Goal: Task Accomplishment & Management: Use online tool/utility

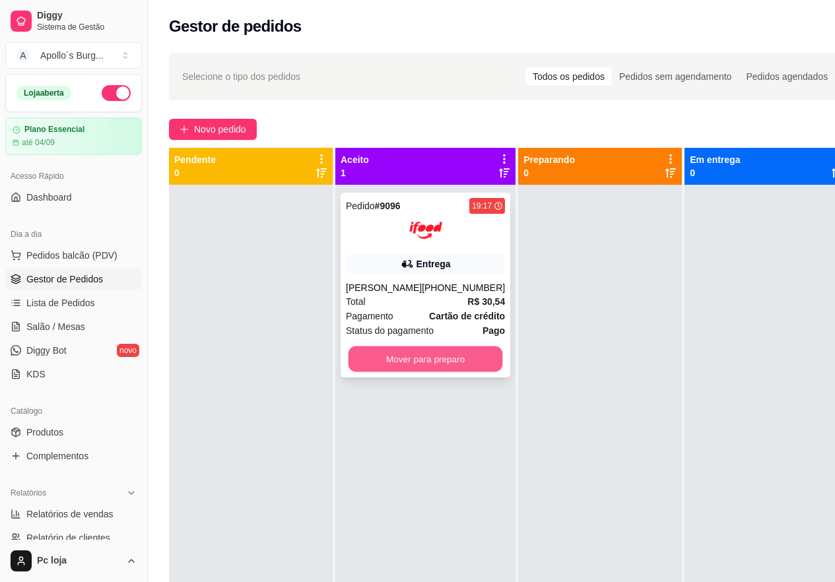
click at [422, 360] on button "Mover para preparo" at bounding box center [426, 360] width 155 height 26
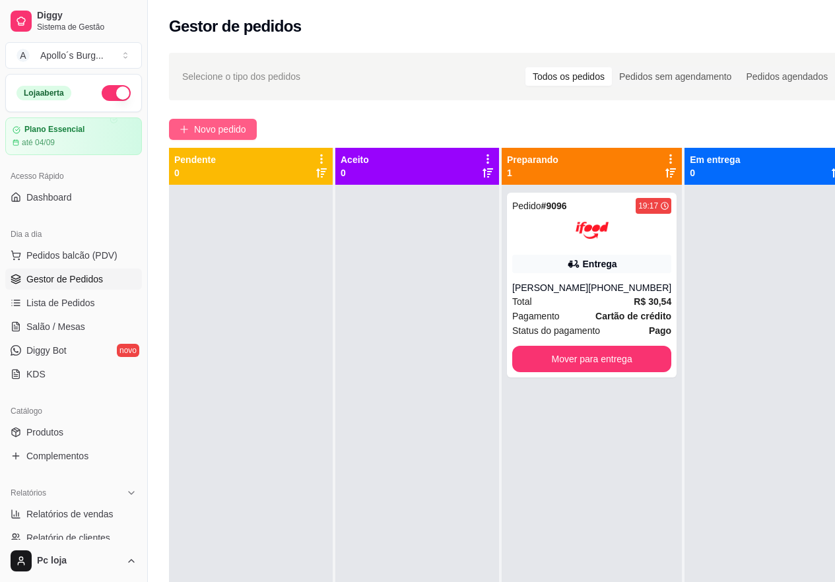
drag, startPoint x: 422, startPoint y: 360, endPoint x: 234, endPoint y: 129, distance: 297.5
click at [234, 129] on span "Novo pedido" at bounding box center [220, 129] width 52 height 15
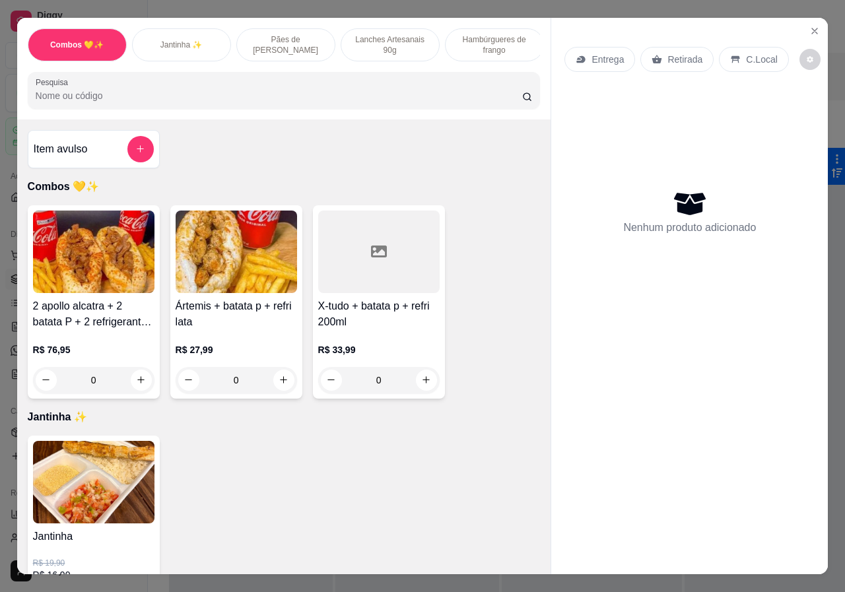
click at [234, 129] on div "Item avulso Combos 💛✨ 2 apollo alcatra + 2 batata P + 2 refrigerantes lata R$ 7…" at bounding box center [284, 347] width 534 height 455
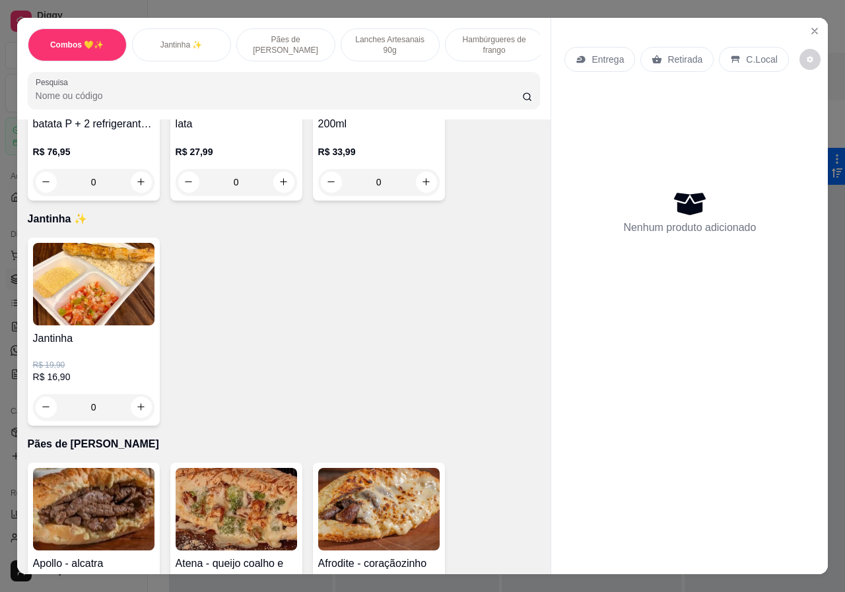
click at [139, 409] on div "0" at bounding box center [93, 407] width 121 height 26
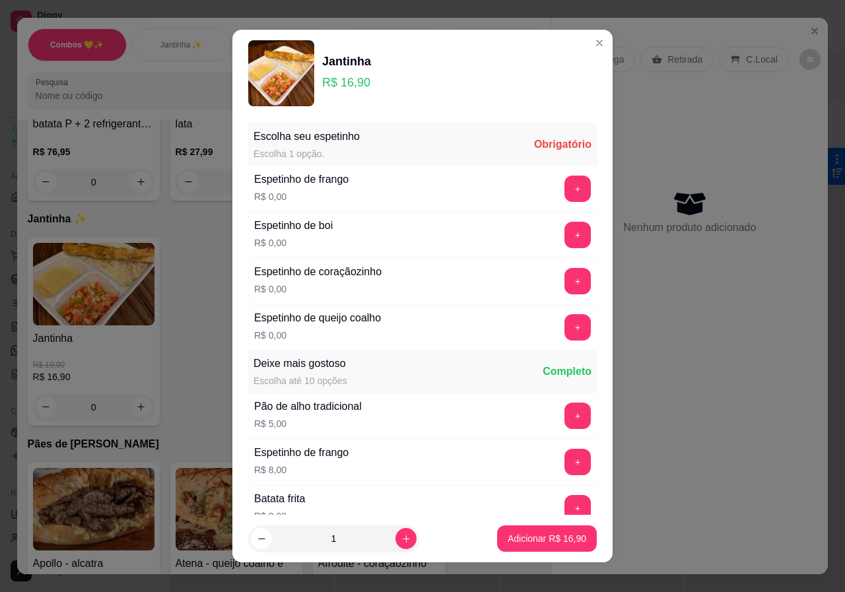
click at [565, 232] on button "+" at bounding box center [578, 235] width 26 height 26
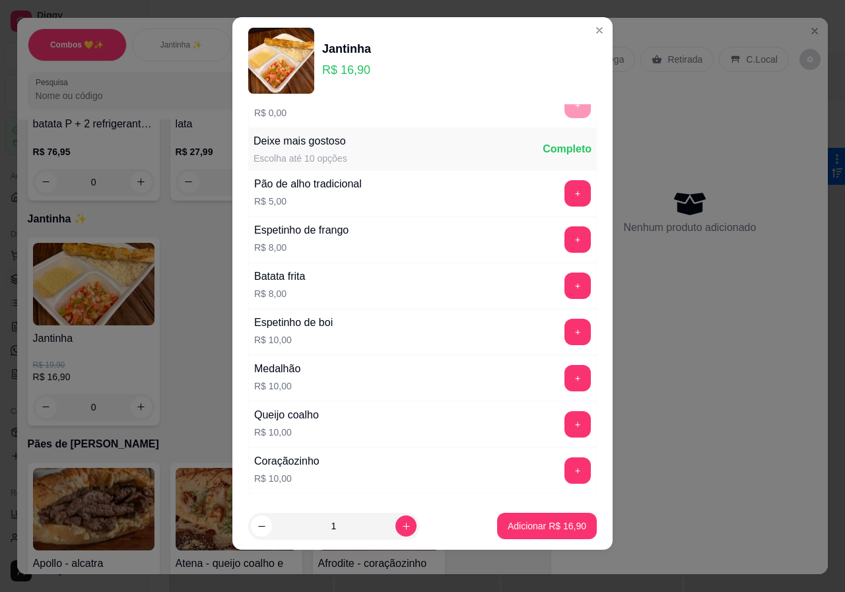
scroll to position [234, 0]
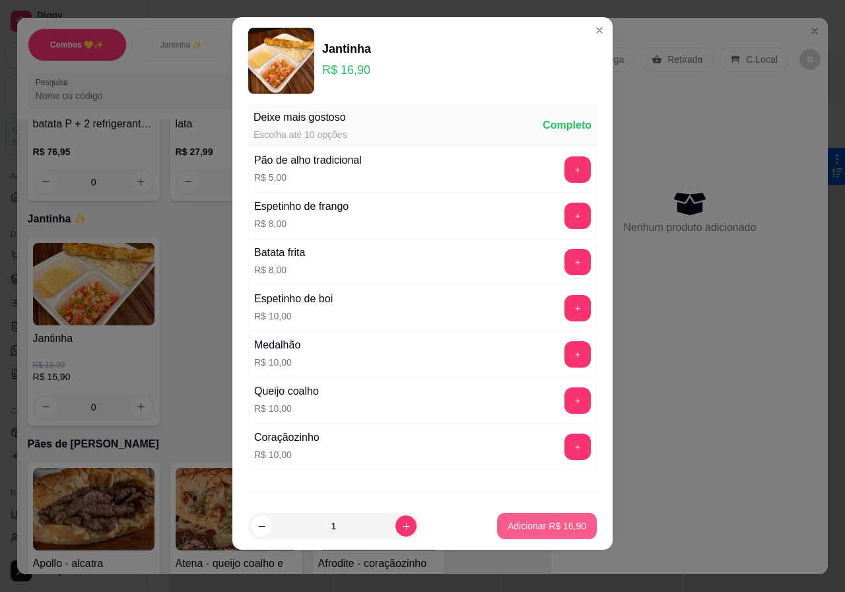
click at [546, 525] on p "Adicionar R$ 16,90" at bounding box center [547, 526] width 79 height 13
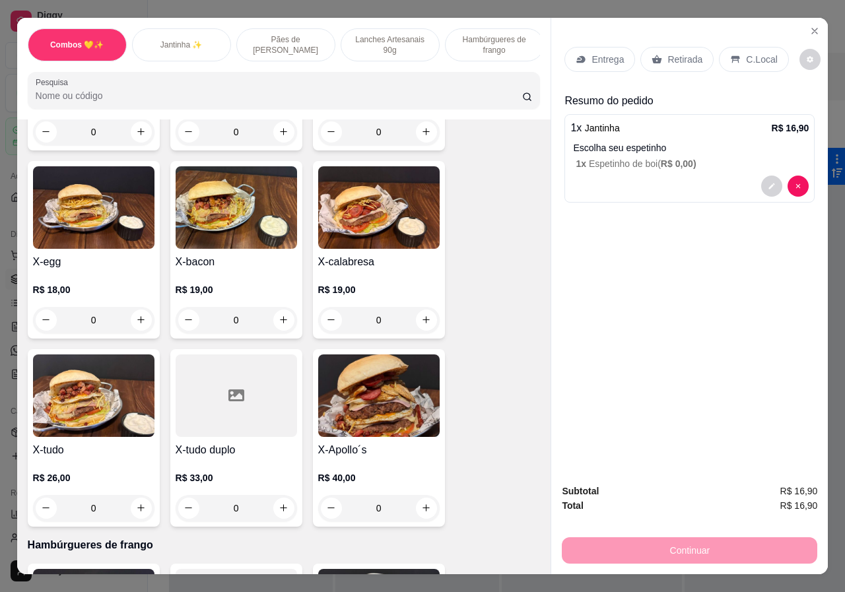
scroll to position [1188, 0]
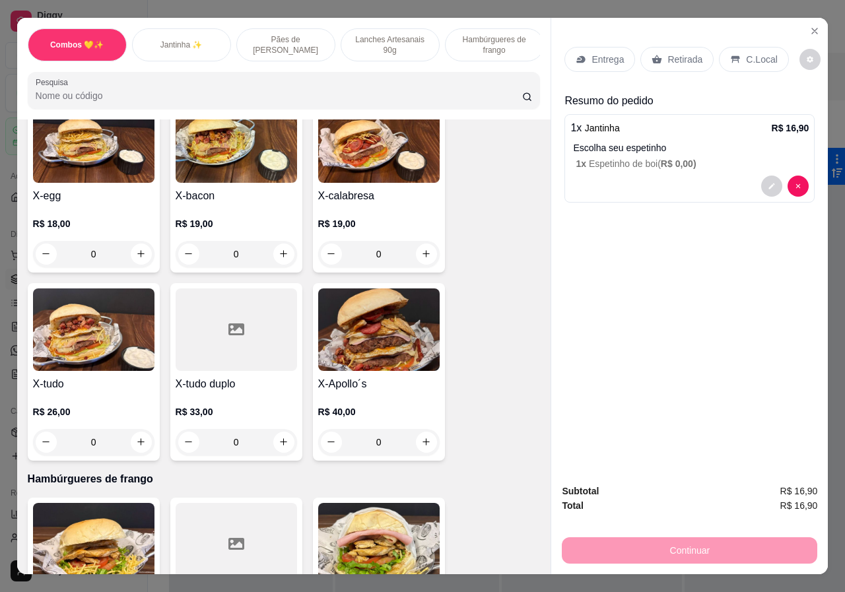
click at [139, 436] on div "0" at bounding box center [93, 442] width 121 height 26
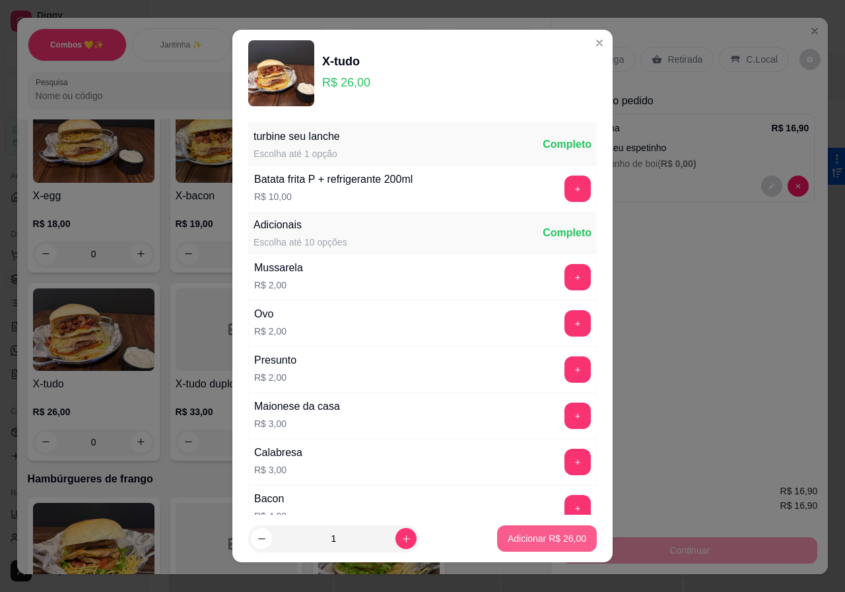
click at [549, 539] on p "Adicionar R$ 26,00" at bounding box center [547, 538] width 79 height 13
type input "1"
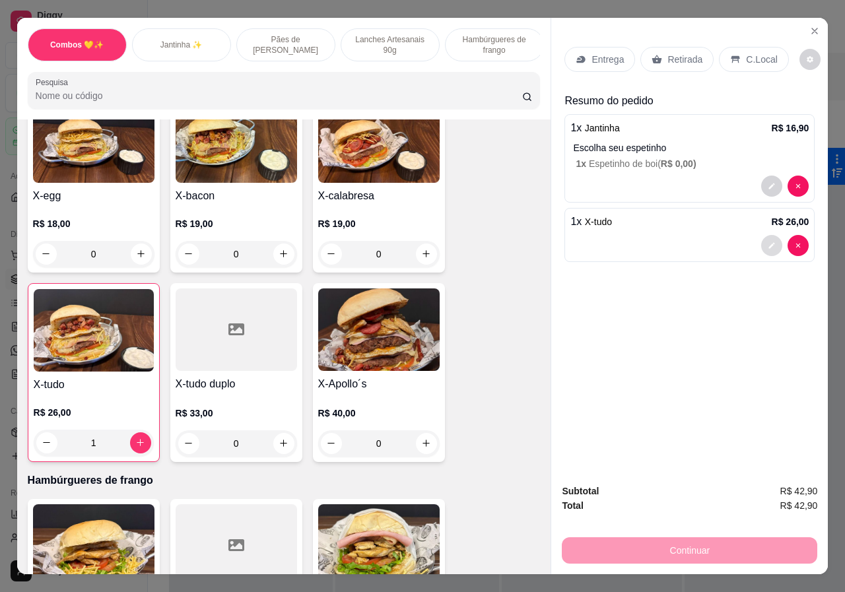
click at [761, 235] on button "decrease-product-quantity" at bounding box center [771, 245] width 21 height 21
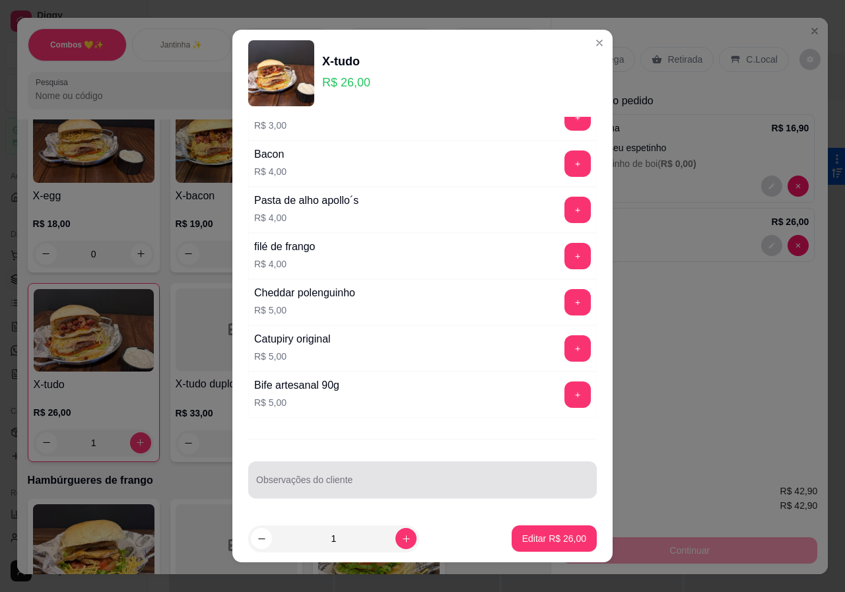
scroll to position [347, 0]
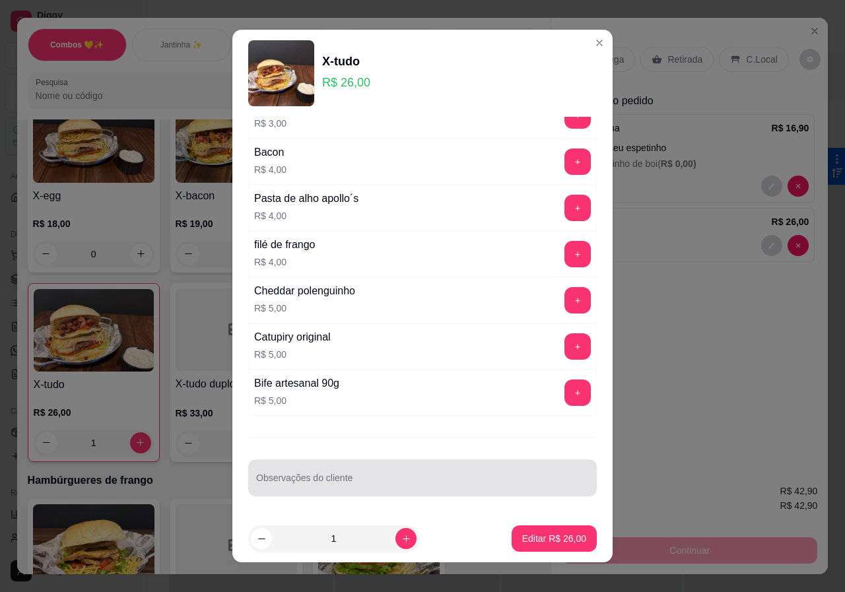
click at [322, 487] on input "Observações do cliente" at bounding box center [422, 483] width 333 height 13
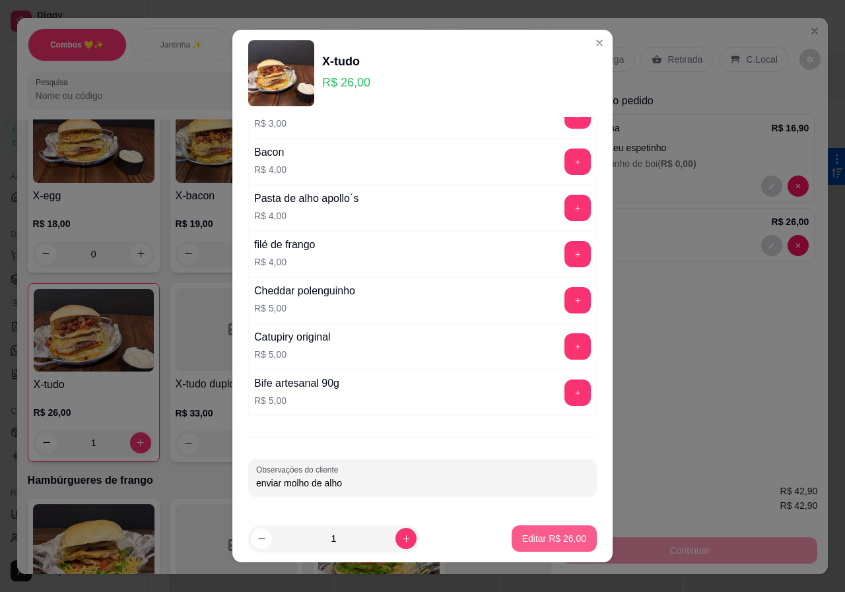
type input "enviar molho de alho"
click at [546, 542] on p "Editar R$ 26,00" at bounding box center [554, 538] width 64 height 13
type input "0"
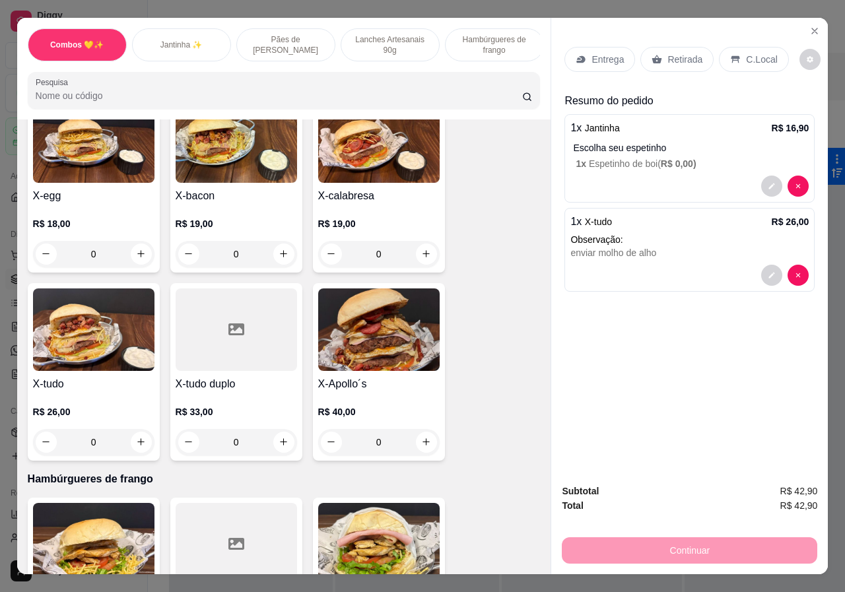
click at [616, 55] on p "Entrega" at bounding box center [608, 59] width 32 height 13
click at [774, 176] on button "decrease-product-quantity" at bounding box center [771, 186] width 21 height 21
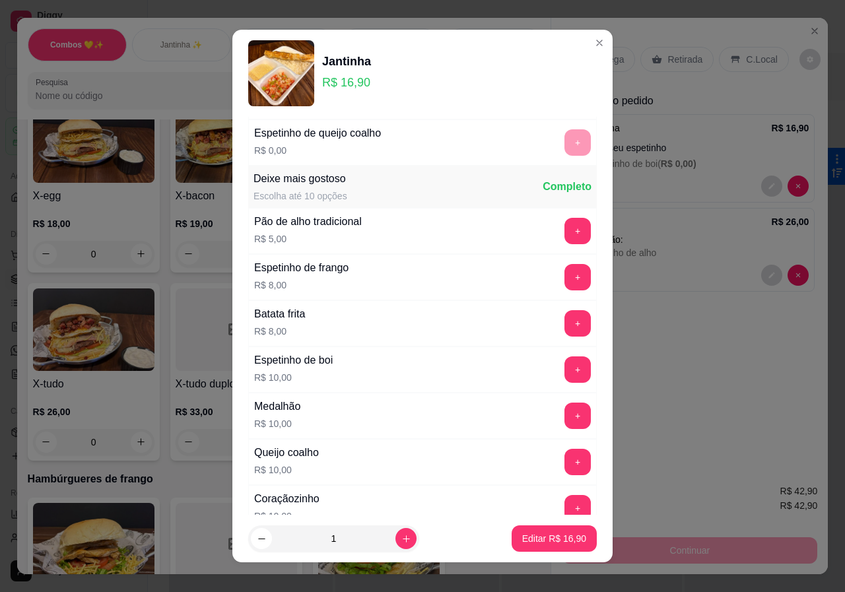
scroll to position [198, 0]
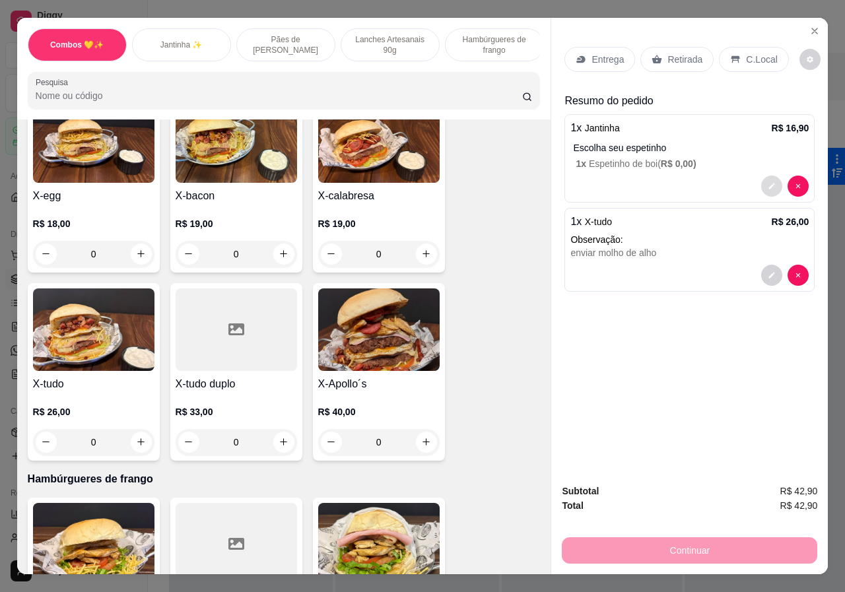
click at [769, 176] on button "decrease-product-quantity" at bounding box center [771, 186] width 21 height 21
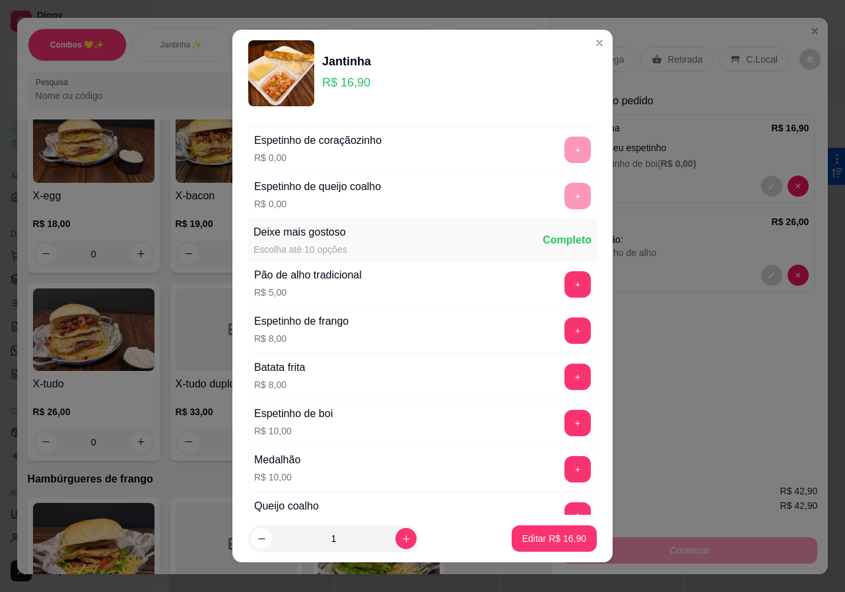
scroll to position [132, 0]
click at [565, 414] on button "+" at bounding box center [578, 422] width 26 height 26
click at [565, 538] on p "Editar R$ 26,90" at bounding box center [554, 538] width 62 height 13
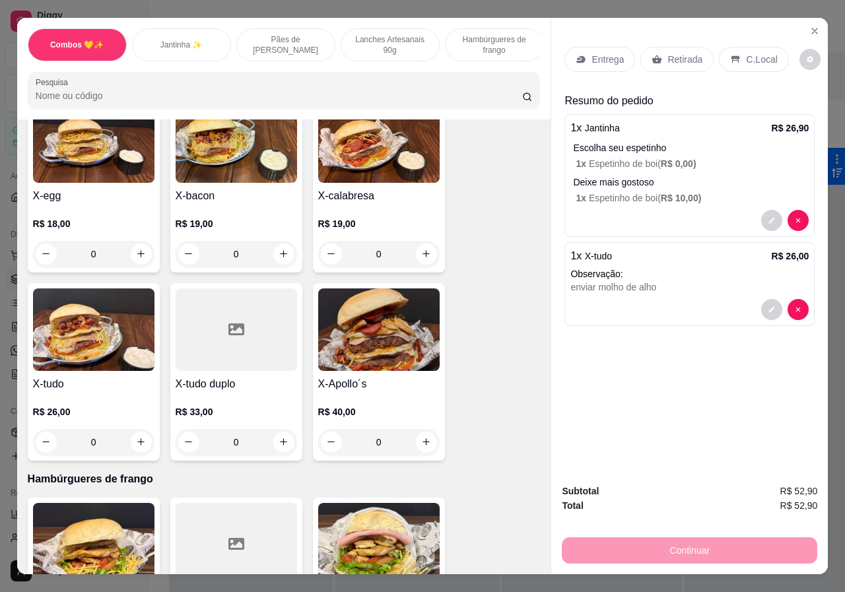
click at [618, 54] on p "Entrega" at bounding box center [608, 59] width 32 height 13
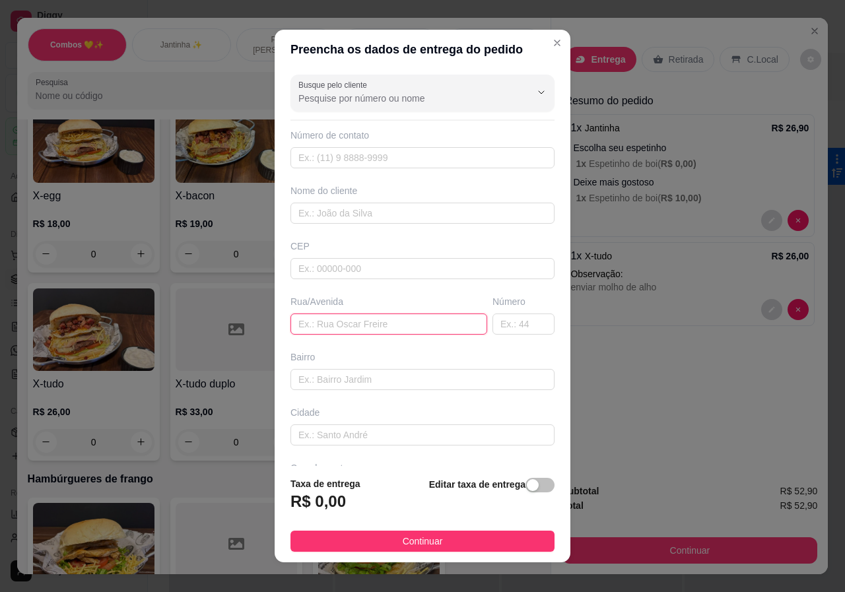
click at [342, 317] on input "text" at bounding box center [389, 324] width 197 height 21
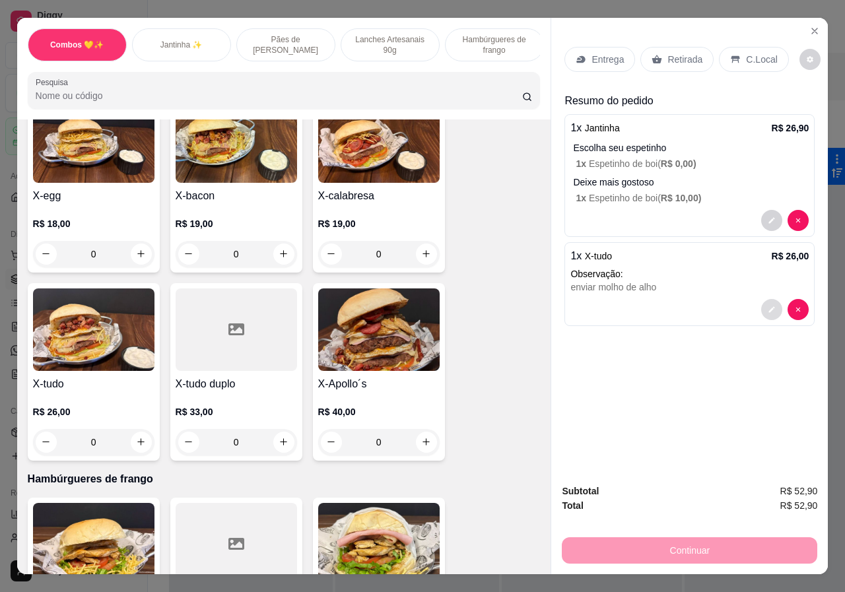
click at [771, 300] on button "decrease-product-quantity" at bounding box center [771, 309] width 21 height 21
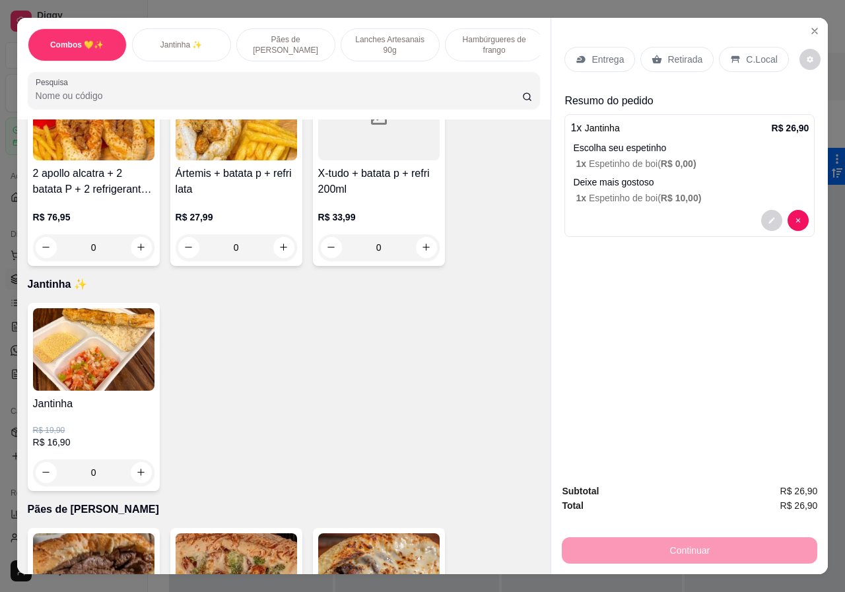
scroll to position [66, 0]
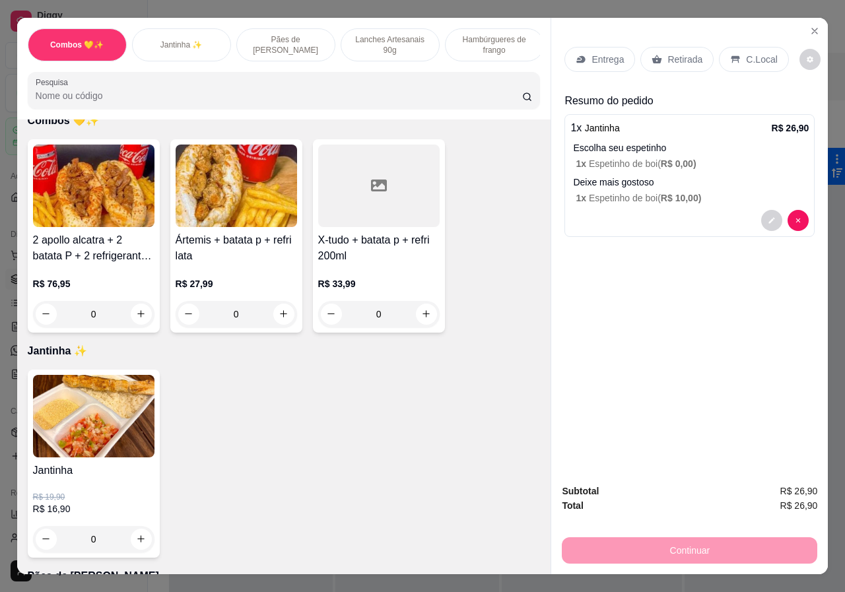
click at [141, 537] on div "0" at bounding box center [93, 539] width 121 height 26
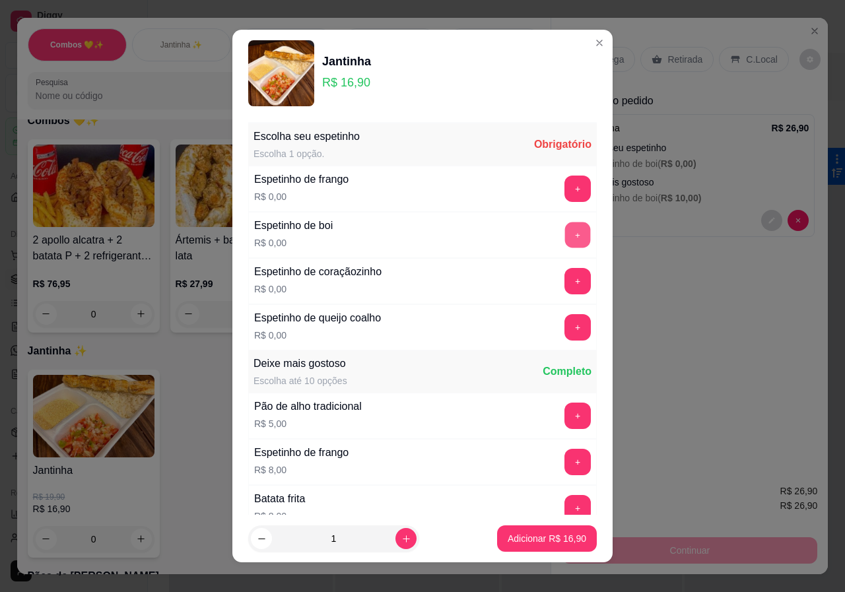
click at [565, 222] on button "+" at bounding box center [578, 235] width 26 height 26
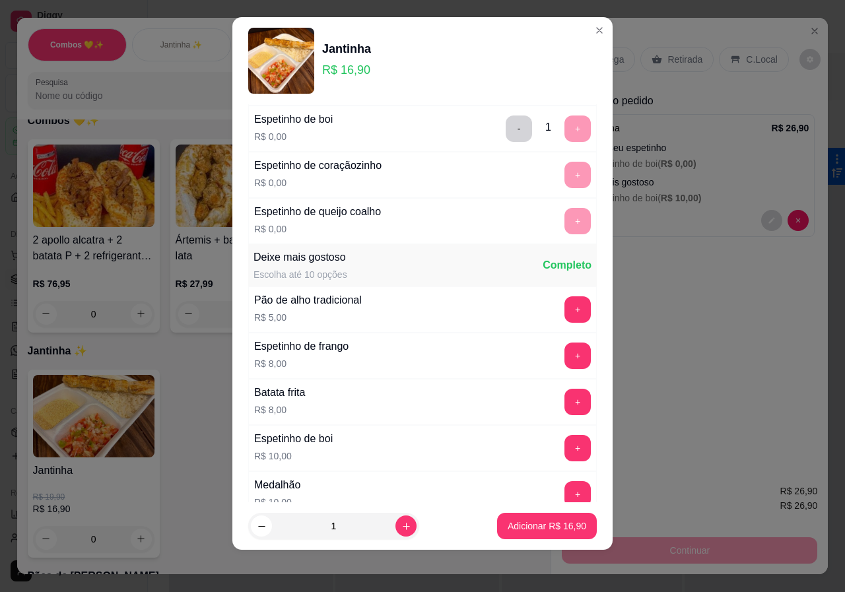
scroll to position [0, 0]
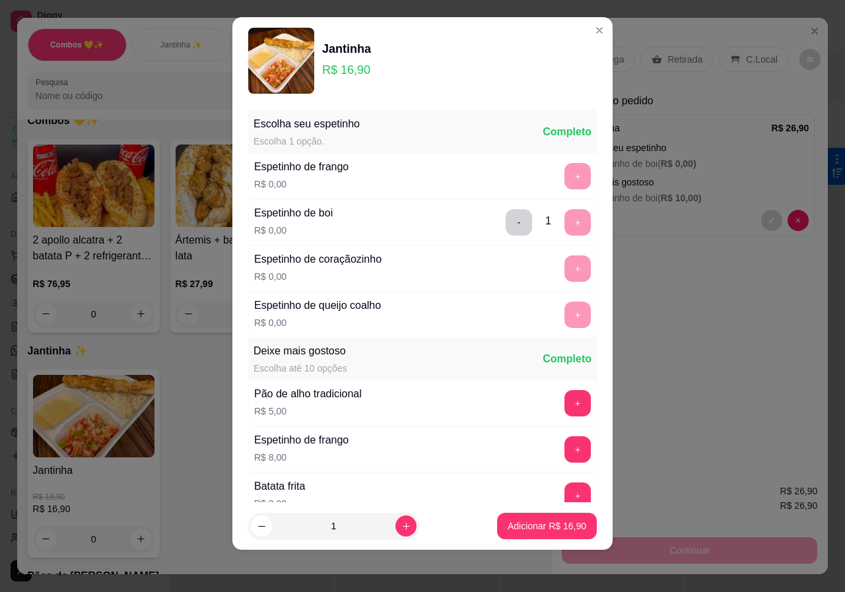
click at [559, 171] on div "+" at bounding box center [577, 176] width 37 height 26
click at [543, 525] on p "Adicionar R$ 16,90" at bounding box center [547, 526] width 79 height 13
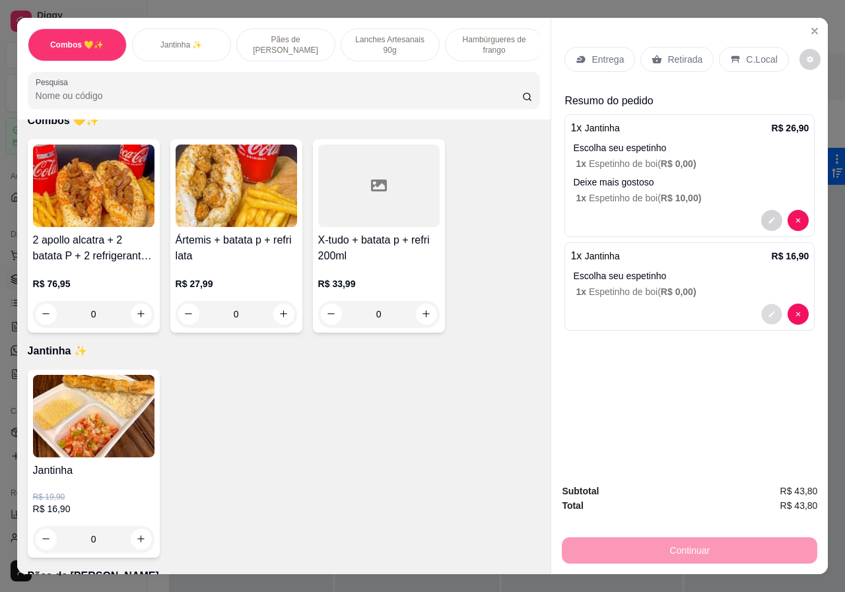
click at [769, 310] on icon "decrease-product-quantity" at bounding box center [773, 314] width 8 height 8
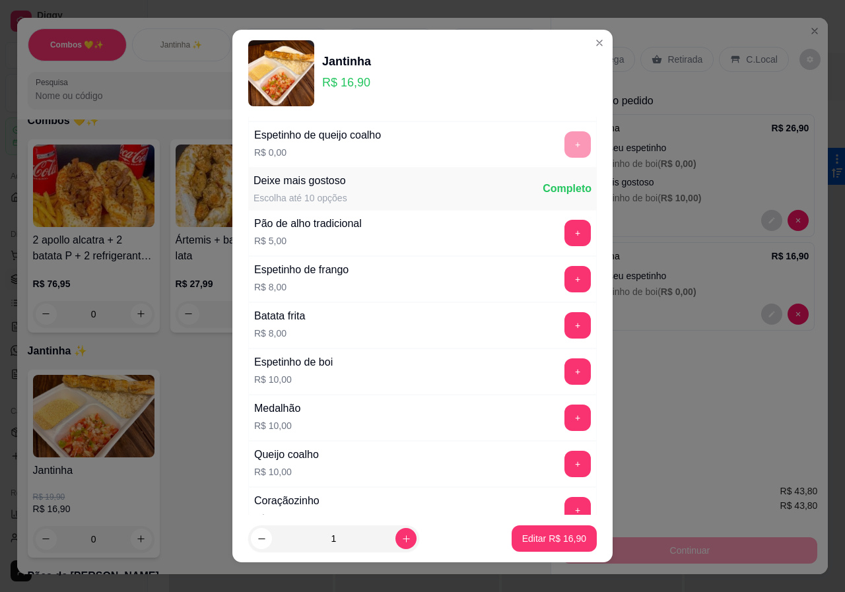
scroll to position [198, 0]
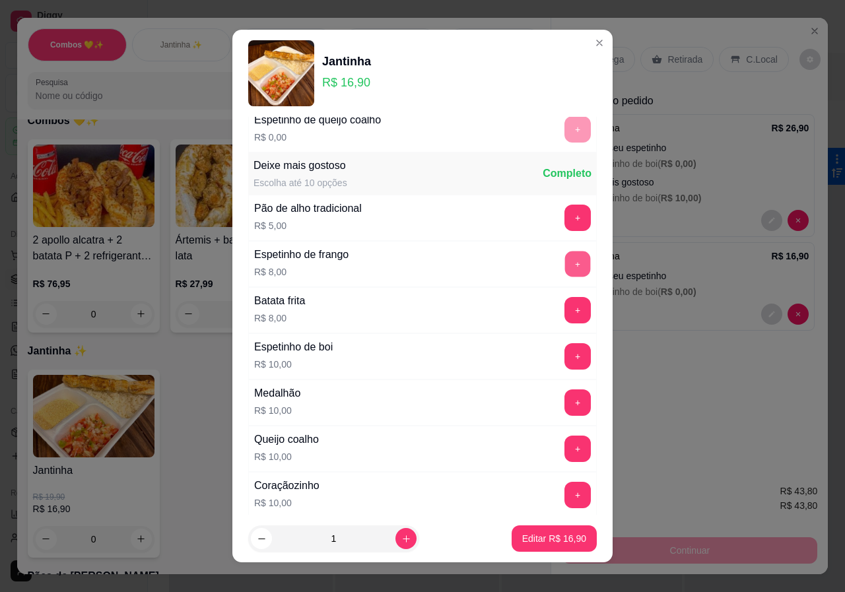
click at [565, 259] on button "+" at bounding box center [578, 264] width 26 height 26
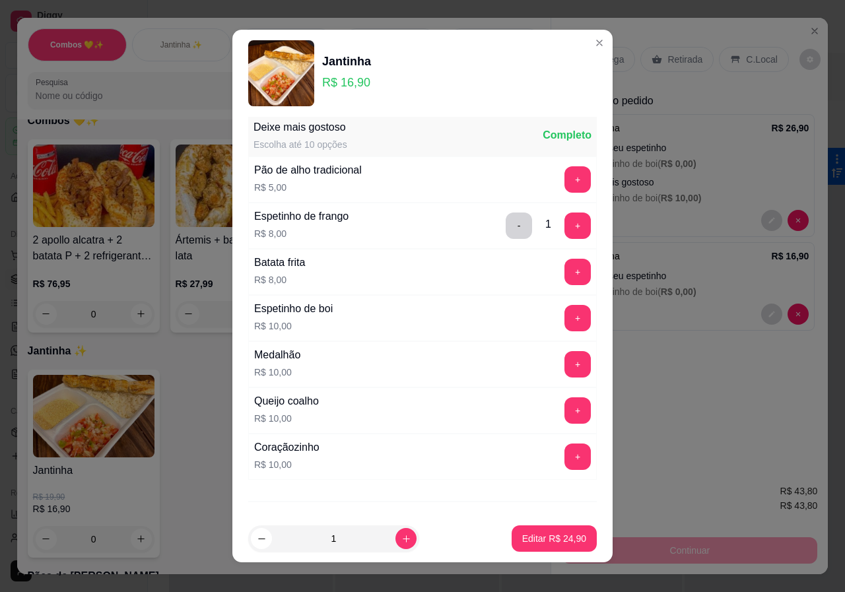
scroll to position [264, 0]
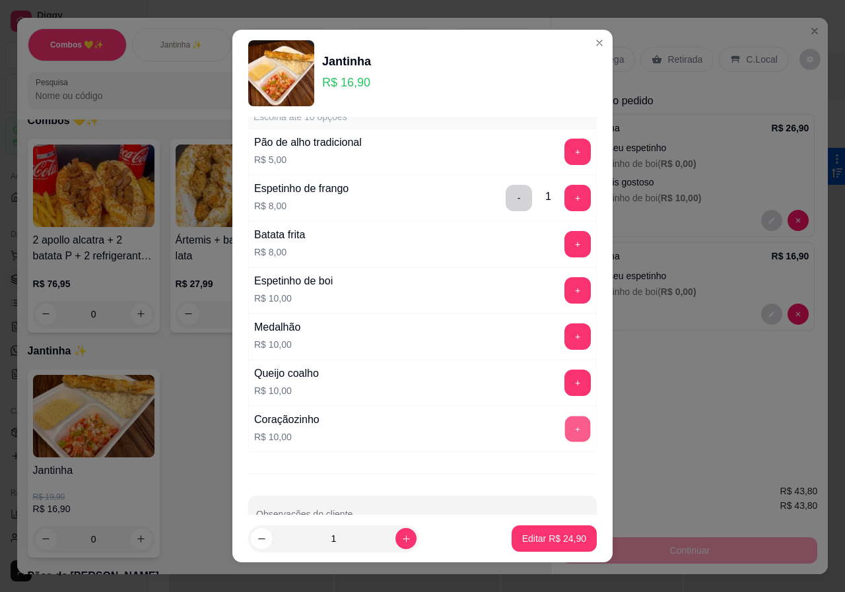
click at [565, 430] on button "+" at bounding box center [578, 429] width 26 height 26
click at [549, 532] on button "Editar R$ 34,90" at bounding box center [554, 539] width 85 height 26
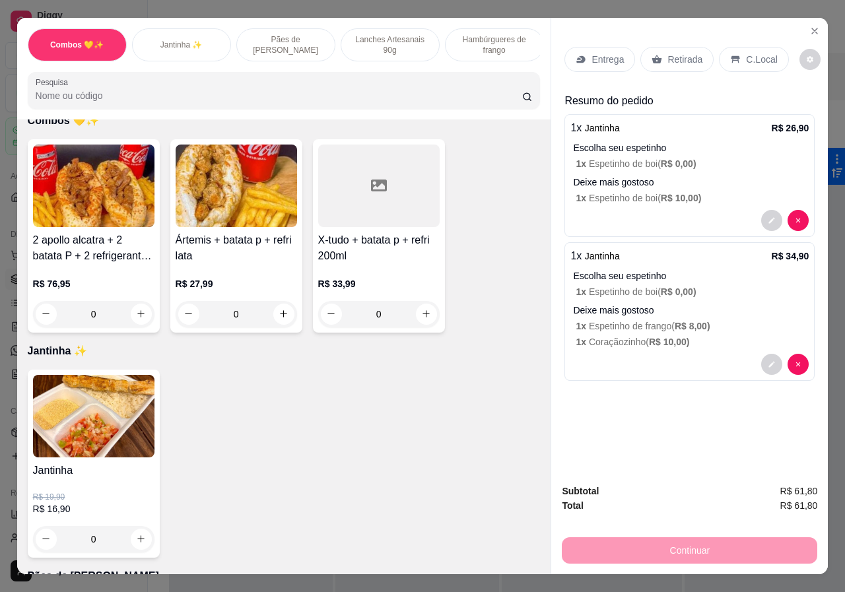
click at [598, 53] on p "Entrega" at bounding box center [608, 59] width 32 height 13
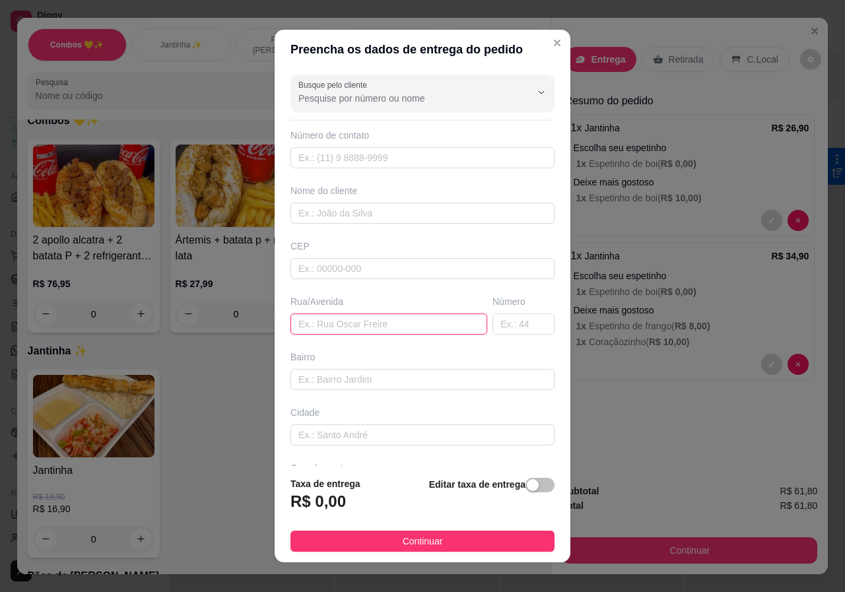
click at [346, 319] on input "text" at bounding box center [389, 324] width 197 height 21
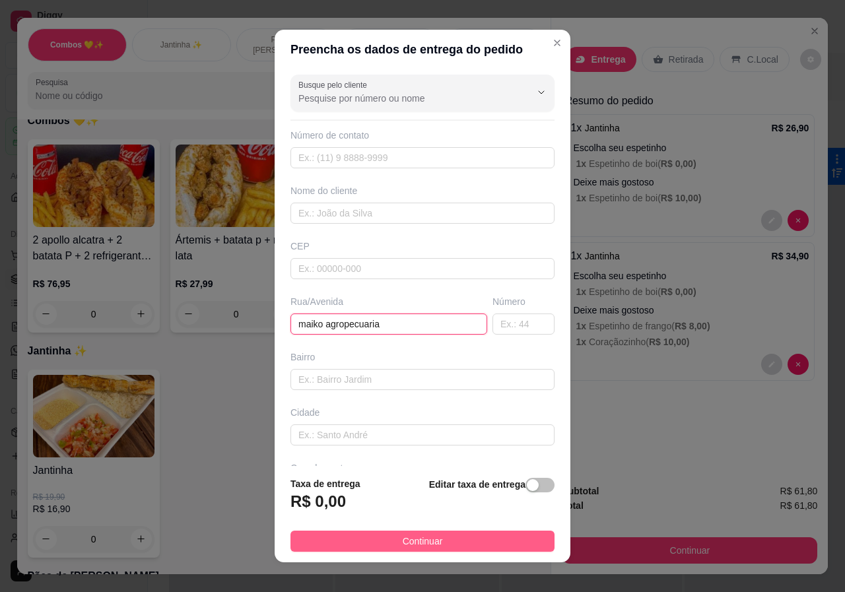
type input "maiko agropecuaria"
click at [397, 532] on button "Continuar" at bounding box center [423, 541] width 264 height 21
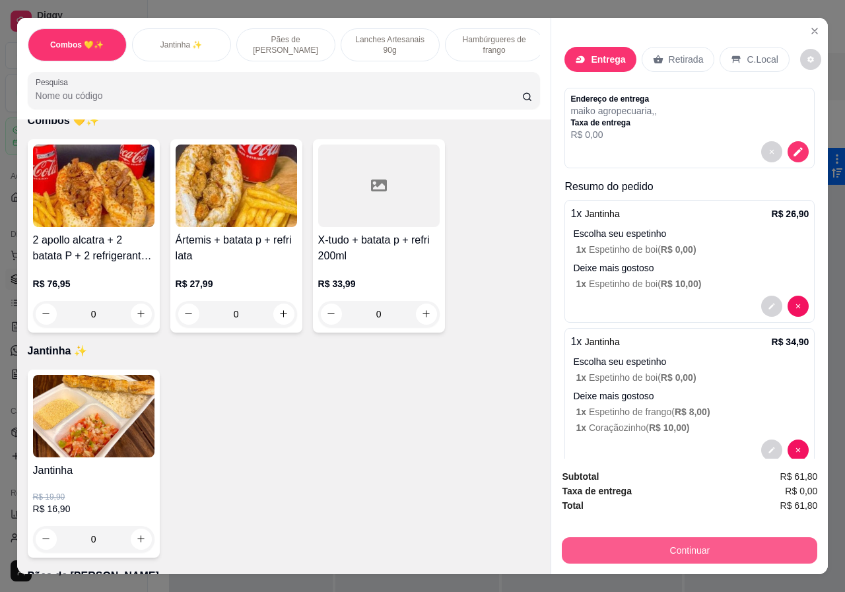
click at [702, 542] on button "Continuar" at bounding box center [690, 550] width 256 height 26
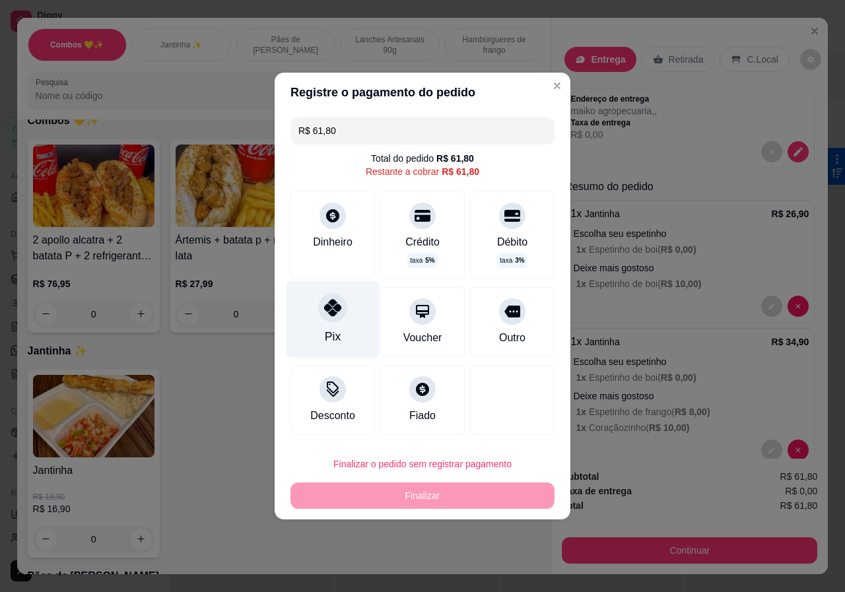
click at [311, 329] on div "Pix" at bounding box center [333, 319] width 93 height 77
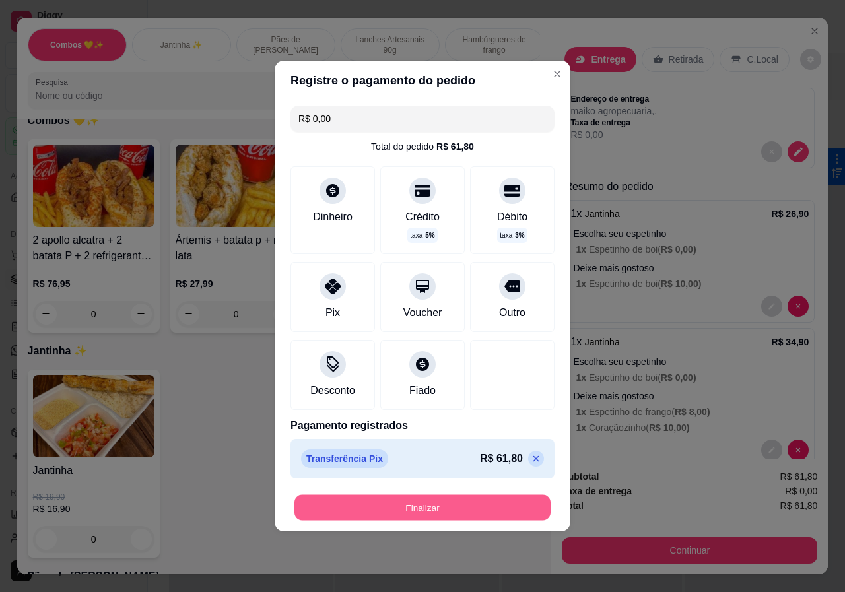
click at [448, 511] on button "Finalizar" at bounding box center [422, 508] width 256 height 26
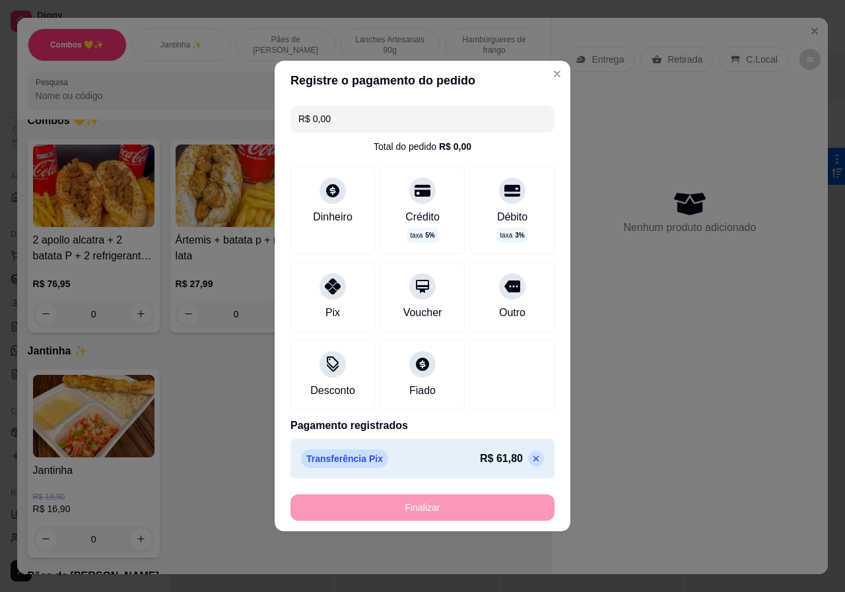
type input "-R$ 61,80"
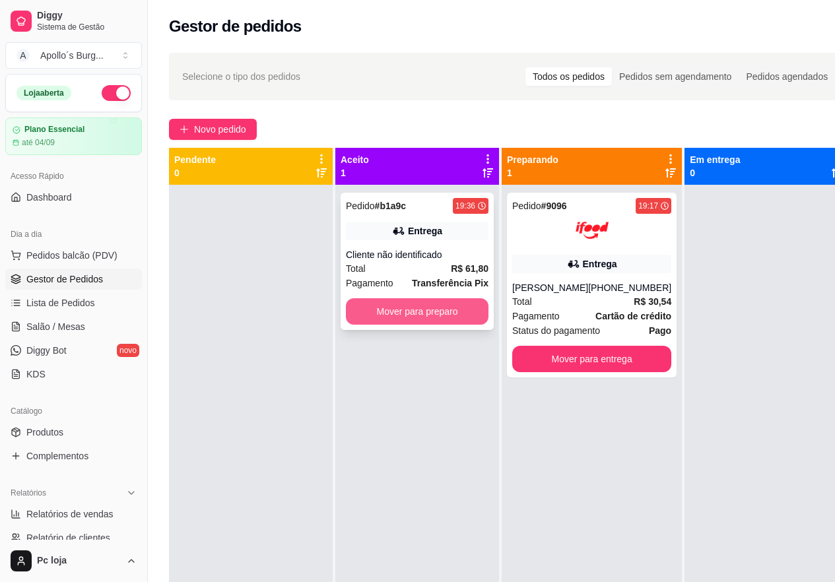
click at [429, 306] on button "Mover para preparo" at bounding box center [417, 311] width 143 height 26
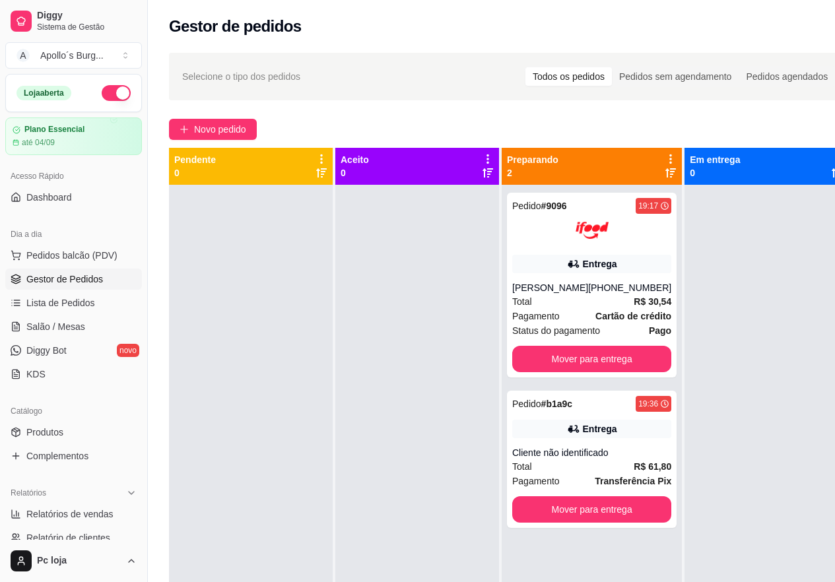
click at [429, 306] on div at bounding box center [417, 476] width 164 height 582
click at [586, 248] on div "Pedido # 9096 19:17 Entrega [PERSON_NAME] [PHONE_NUMBER] Total R$ 30,54 Pagamen…" at bounding box center [592, 285] width 170 height 185
click at [606, 355] on button "Mover para entrega" at bounding box center [591, 359] width 159 height 26
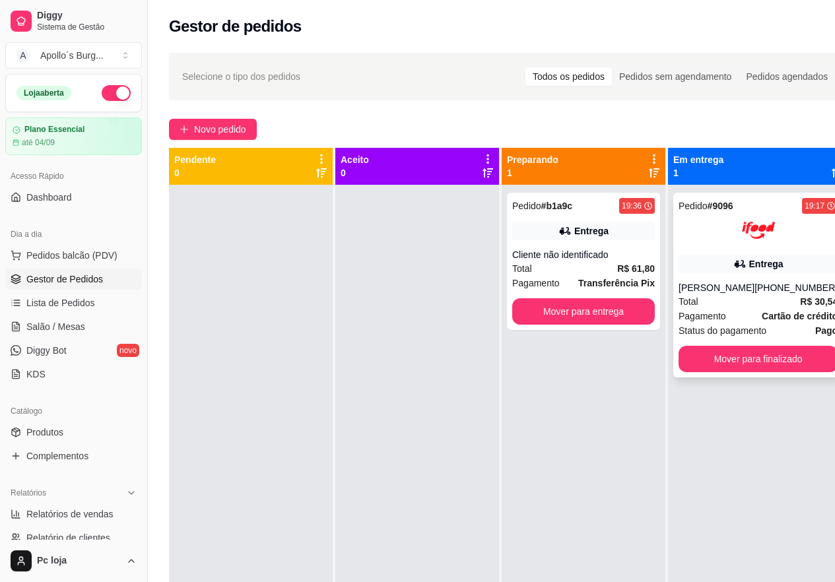
click at [738, 278] on div "Pedido # 9096 19:17 Entrega [PERSON_NAME] [PHONE_NUMBER] Total R$ 30,54 Pagamen…" at bounding box center [758, 285] width 170 height 185
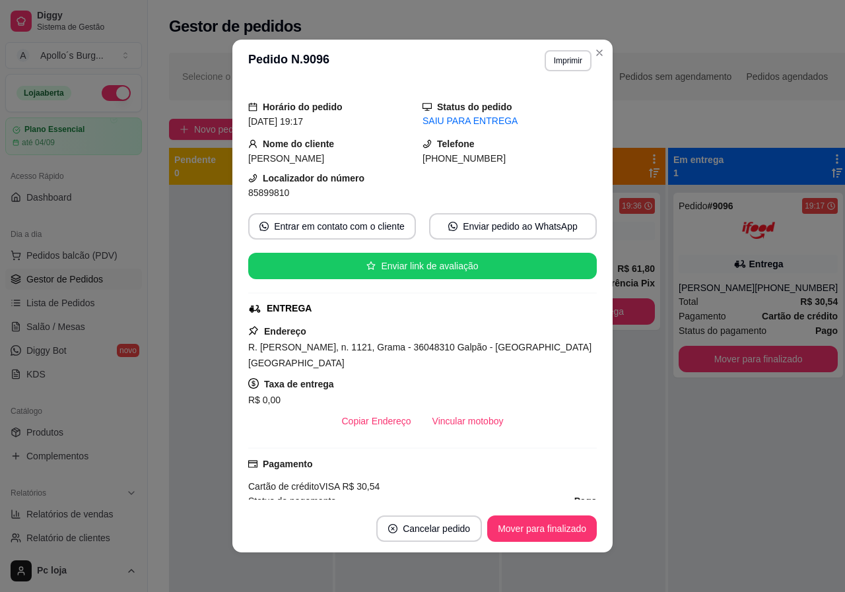
scroll to position [66, 0]
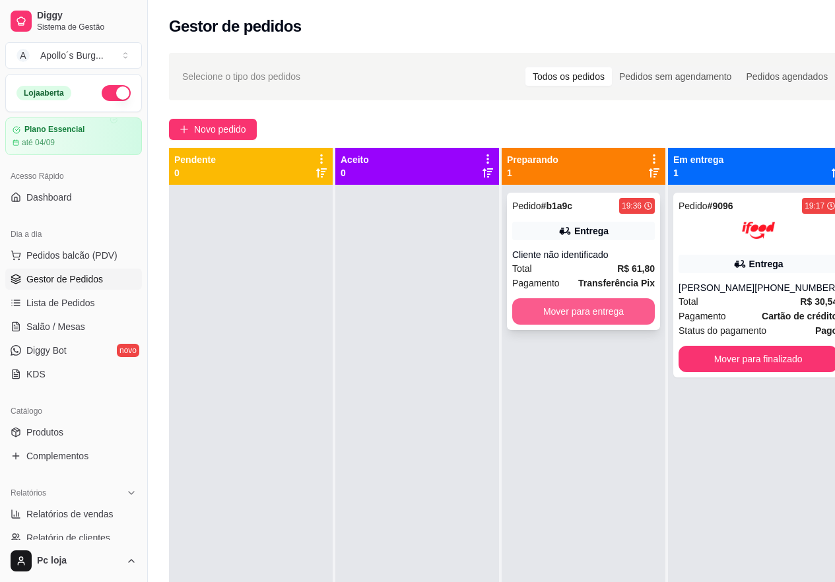
click at [617, 304] on button "Mover para entrega" at bounding box center [583, 311] width 143 height 26
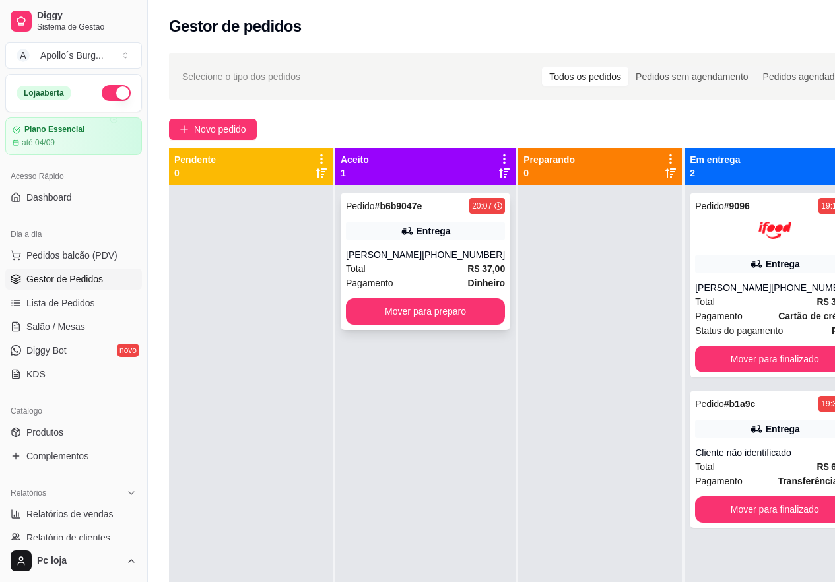
click at [420, 273] on div "Total R$ 37,00" at bounding box center [425, 268] width 159 height 15
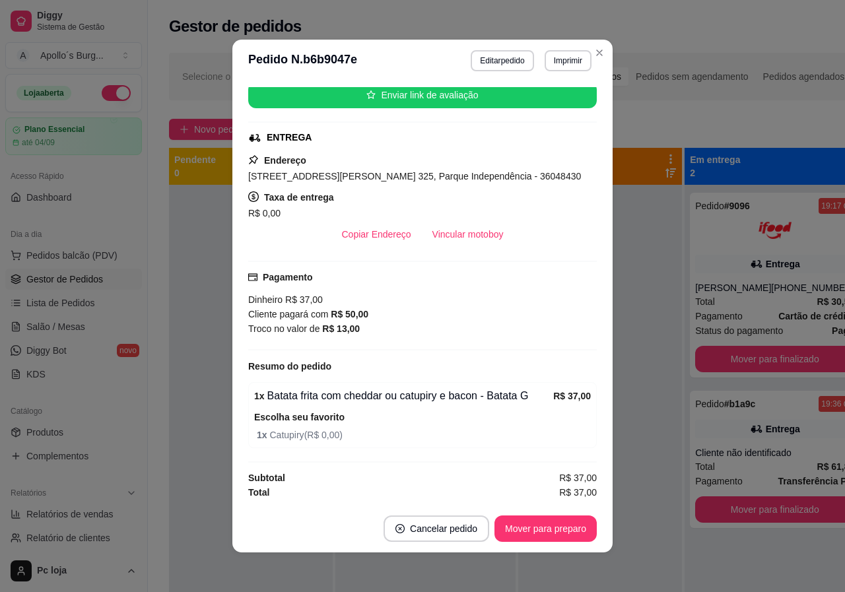
scroll to position [3, 0]
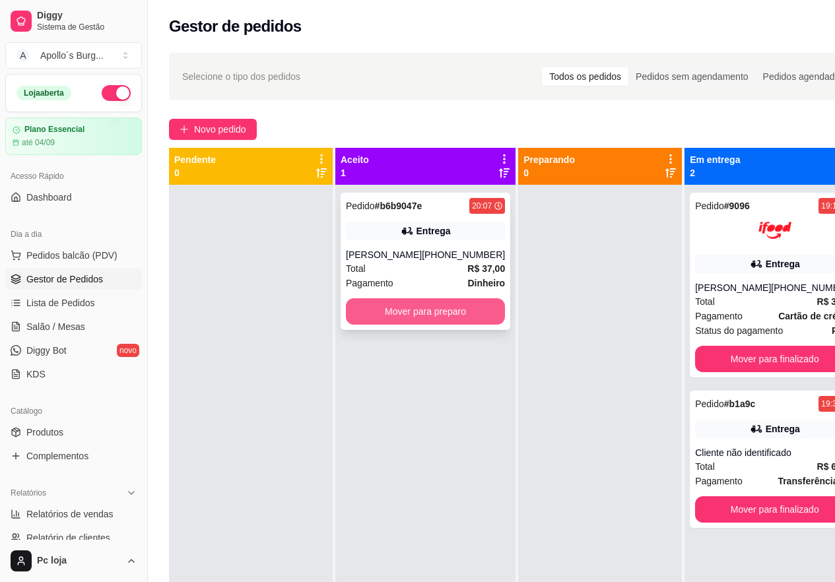
click at [429, 310] on button "Mover para preparo" at bounding box center [425, 311] width 159 height 26
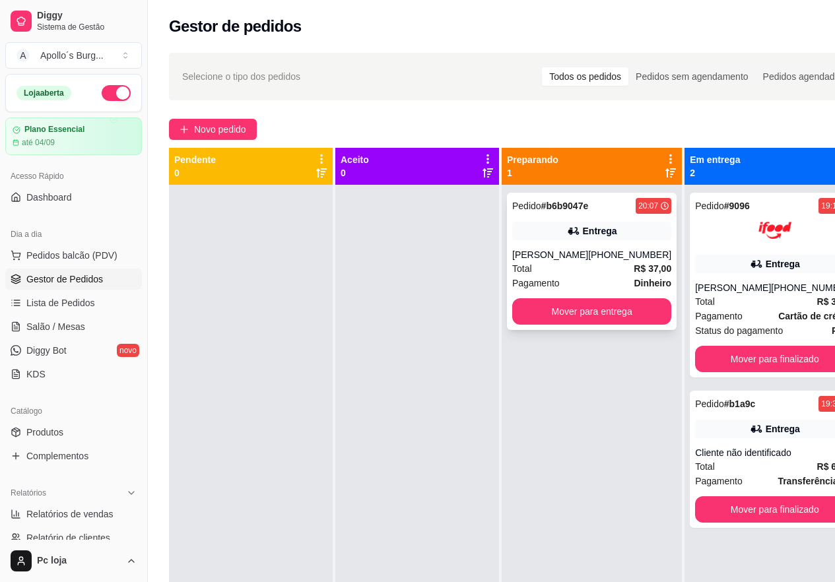
click at [603, 265] on div "Total R$ 37,00" at bounding box center [591, 268] width 159 height 15
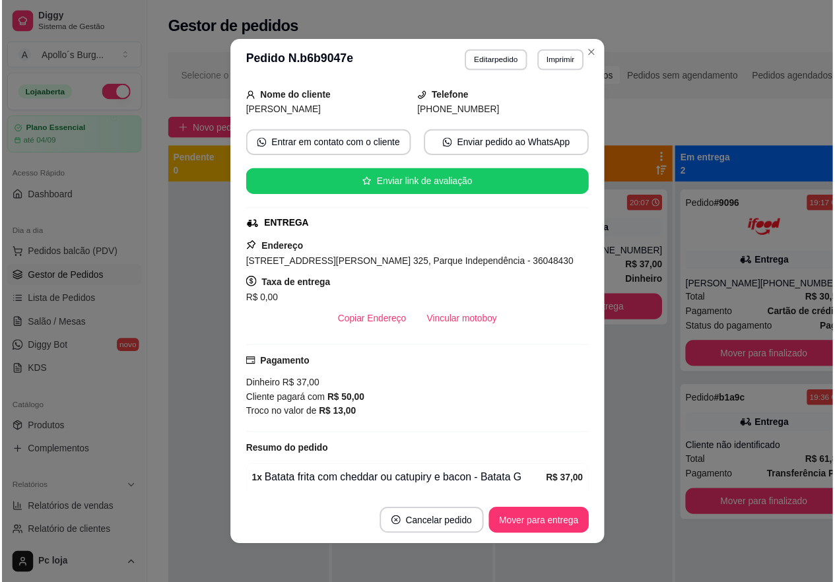
scroll to position [132, 0]
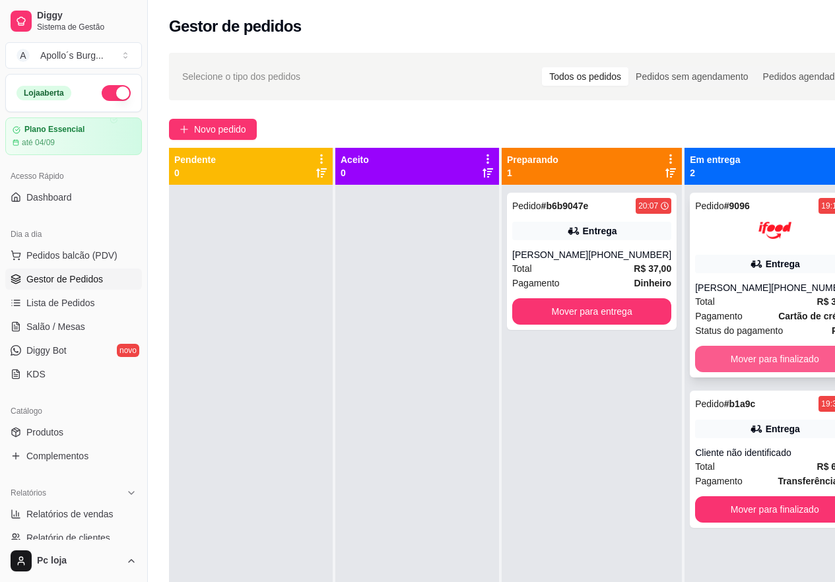
click at [757, 364] on button "Mover para finalizado" at bounding box center [774, 359] width 159 height 26
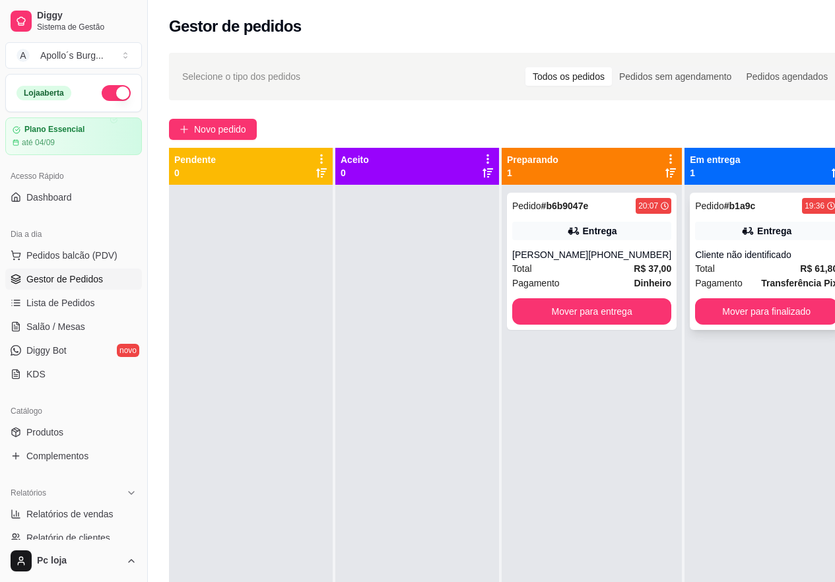
click at [761, 236] on div "Entrega" at bounding box center [774, 230] width 34 height 13
click at [628, 248] on div "Pedido # b6b9047e 20:07 Entrega [PERSON_NAME] [PHONE_NUMBER] Total R$ 37,00 Pag…" at bounding box center [592, 261] width 170 height 137
drag, startPoint x: 392, startPoint y: 169, endPoint x: 646, endPoint y: 254, distance: 267.3
click at [646, 254] on div "[PHONE_NUMBER]" at bounding box center [629, 254] width 83 height 13
click at [747, 302] on button "Mover para finalizado" at bounding box center [766, 311] width 143 height 26
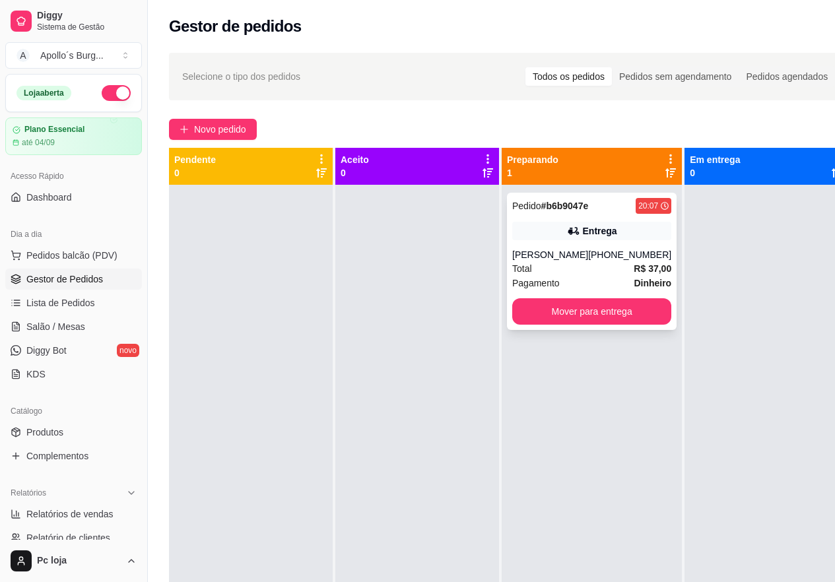
click at [634, 266] on strong "R$ 37,00" at bounding box center [653, 268] width 38 height 11
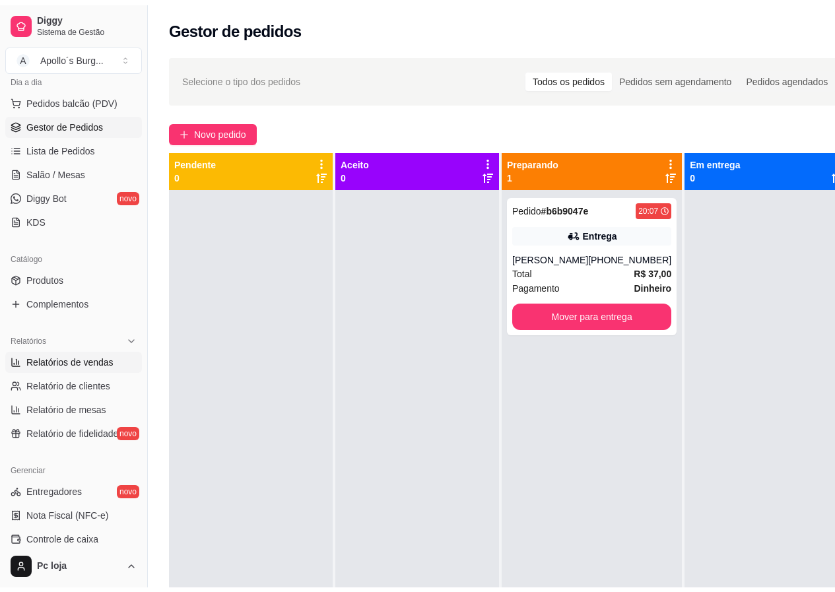
scroll to position [198, 0]
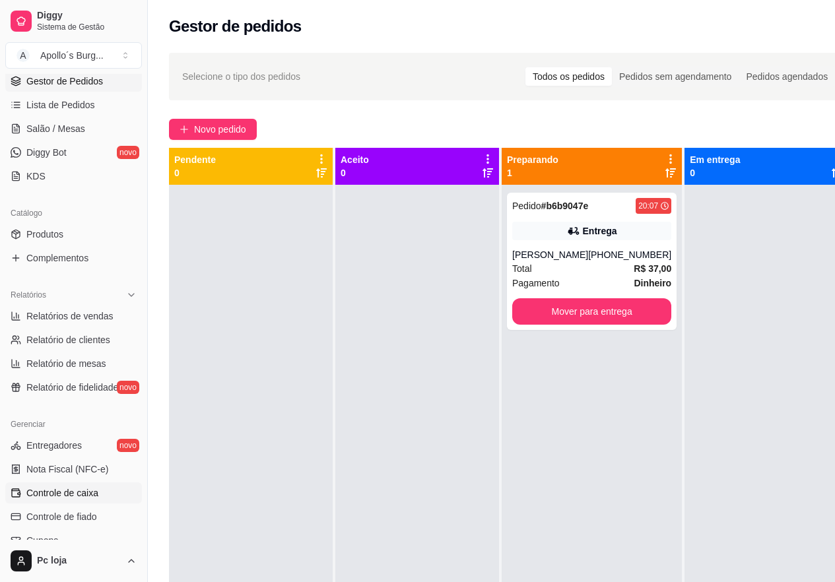
click at [81, 492] on span "Controle de caixa" at bounding box center [62, 493] width 72 height 13
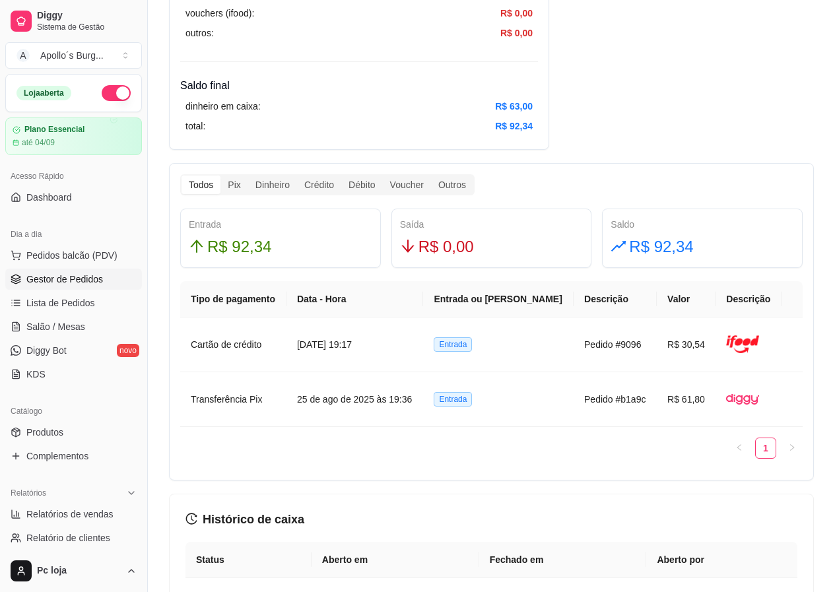
click at [77, 273] on span "Gestor de Pedidos" at bounding box center [64, 279] width 77 height 13
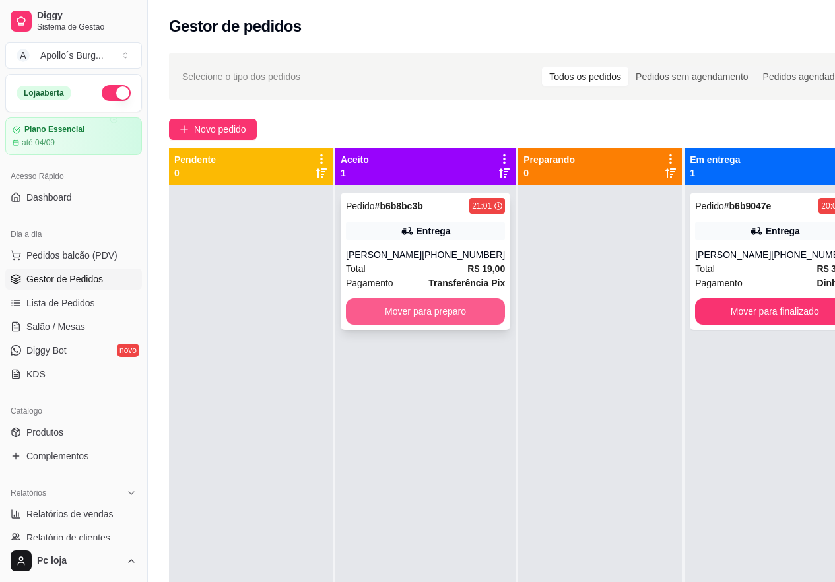
click at [359, 311] on button "Mover para preparo" at bounding box center [425, 311] width 159 height 26
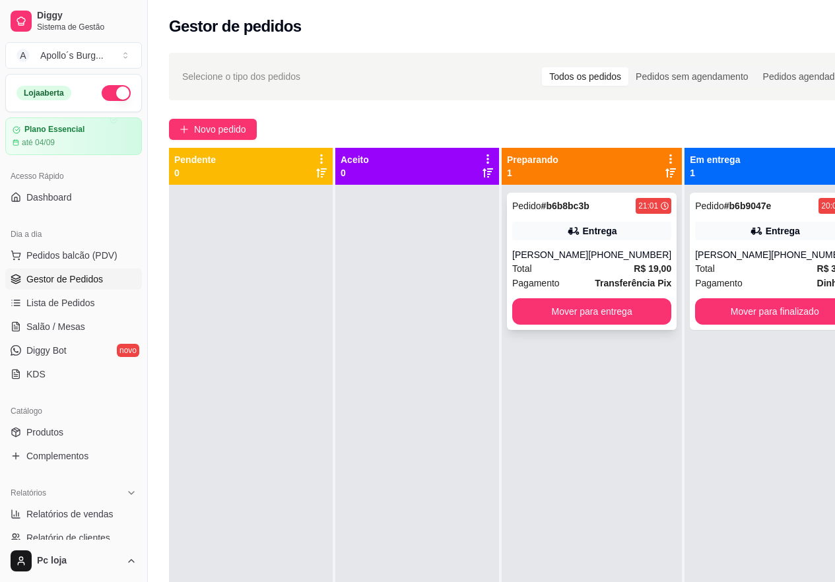
click at [559, 250] on div "[PERSON_NAME]" at bounding box center [550, 254] width 76 height 13
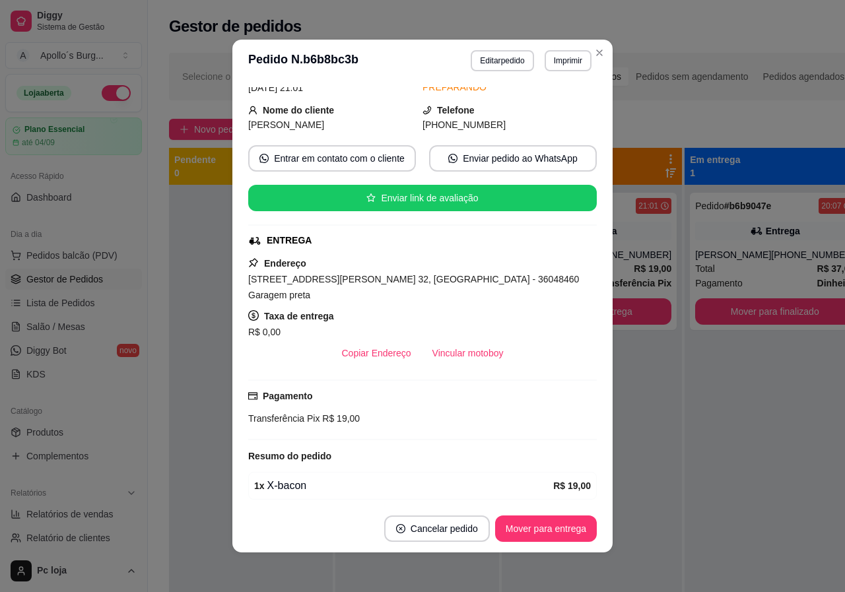
scroll to position [66, 0]
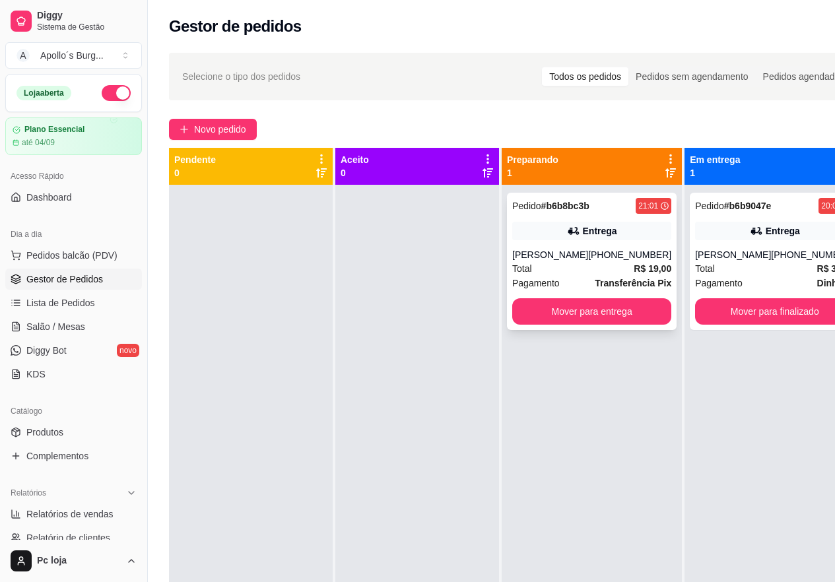
click at [607, 256] on div "[PHONE_NUMBER]" at bounding box center [629, 254] width 83 height 13
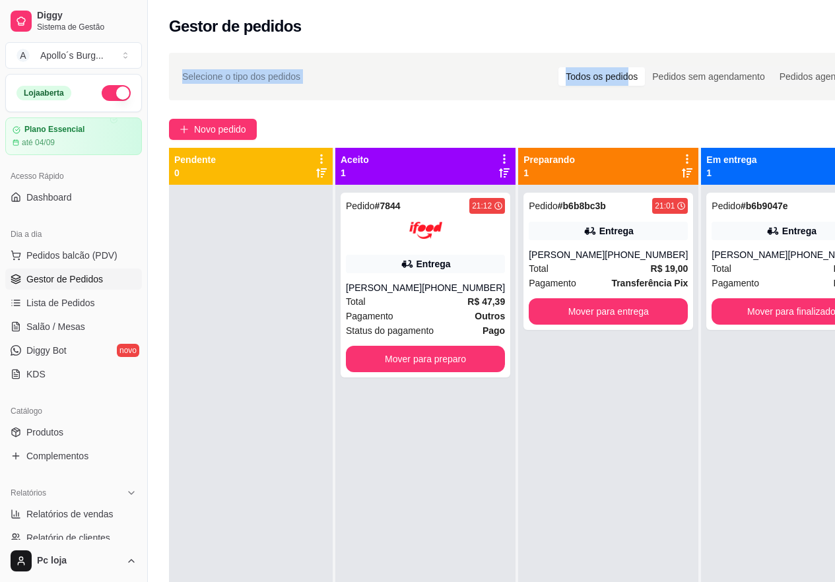
drag, startPoint x: 594, startPoint y: 48, endPoint x: 632, endPoint y: 94, distance: 60.1
click at [596, 40] on div "Gestor de pedidos Selecione o tipo dos pedidos Todos os pedidos Pedidos sem age…" at bounding box center [526, 373] width 757 height 746
click at [399, 366] on button "Mover para preparo" at bounding box center [426, 360] width 155 height 26
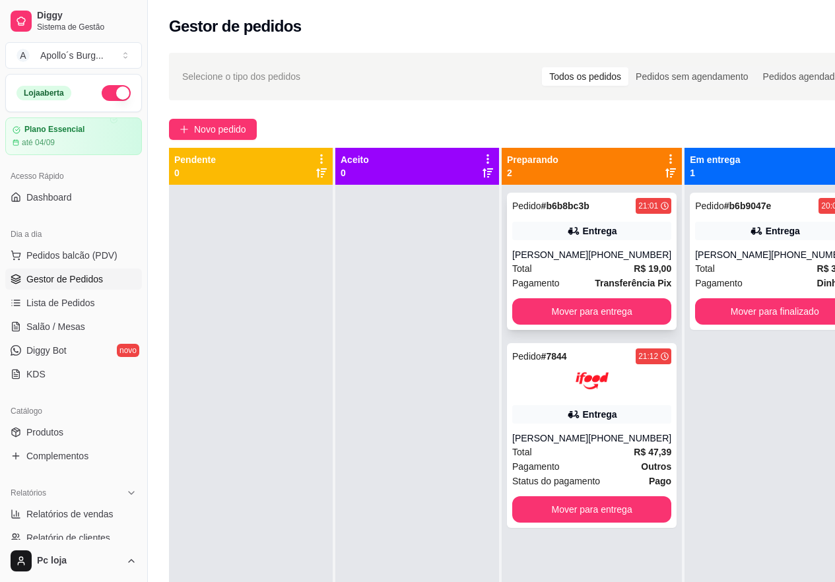
click at [555, 250] on div "[PERSON_NAME]" at bounding box center [550, 254] width 76 height 13
click at [620, 411] on div "Entrega" at bounding box center [591, 414] width 159 height 18
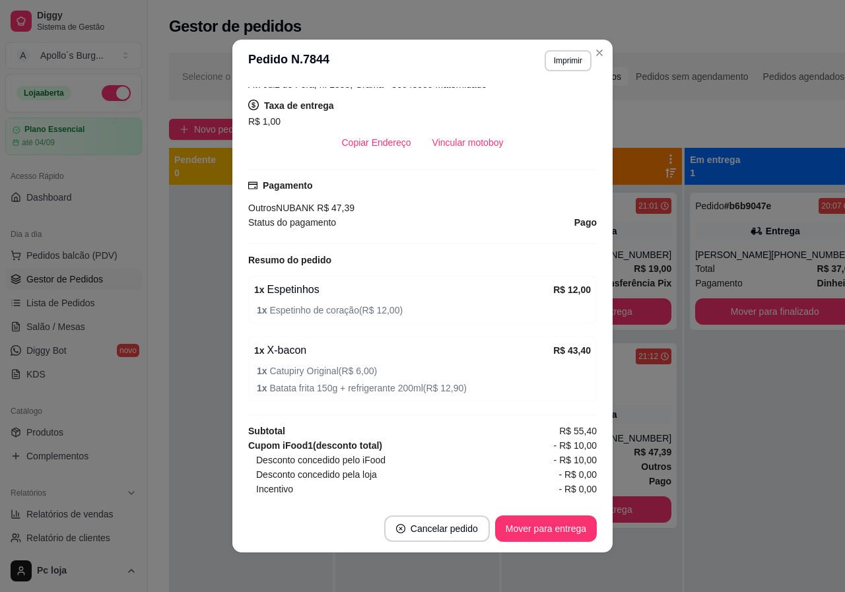
scroll to position [330, 0]
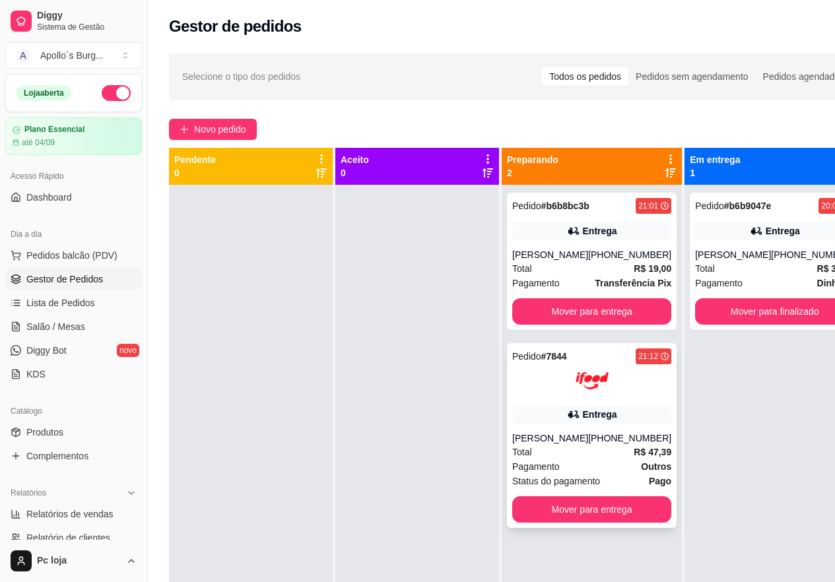
click at [589, 430] on div "Pedido # 7844 21:12 Entrega [PERSON_NAME] [PHONE_NUMBER] Total R$ 47,39 Pagamen…" at bounding box center [592, 435] width 170 height 185
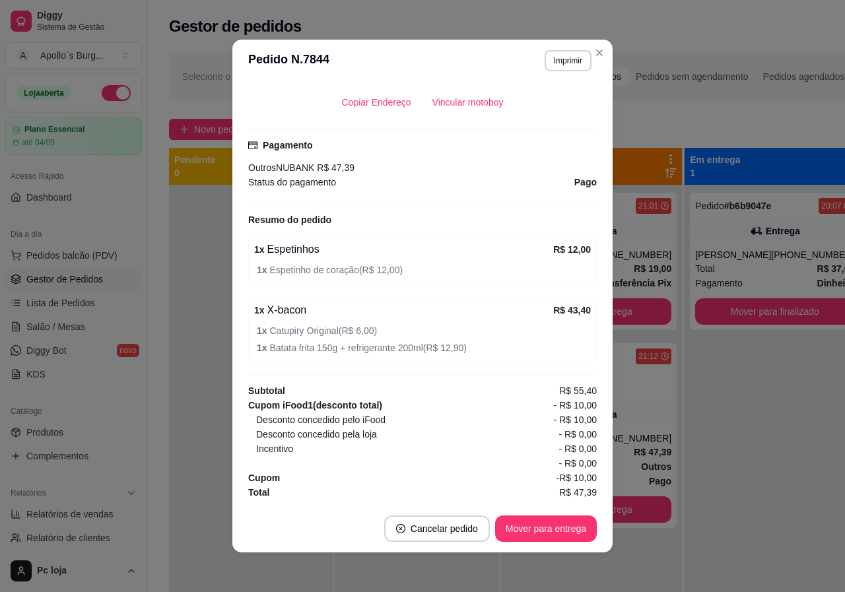
scroll to position [3, 0]
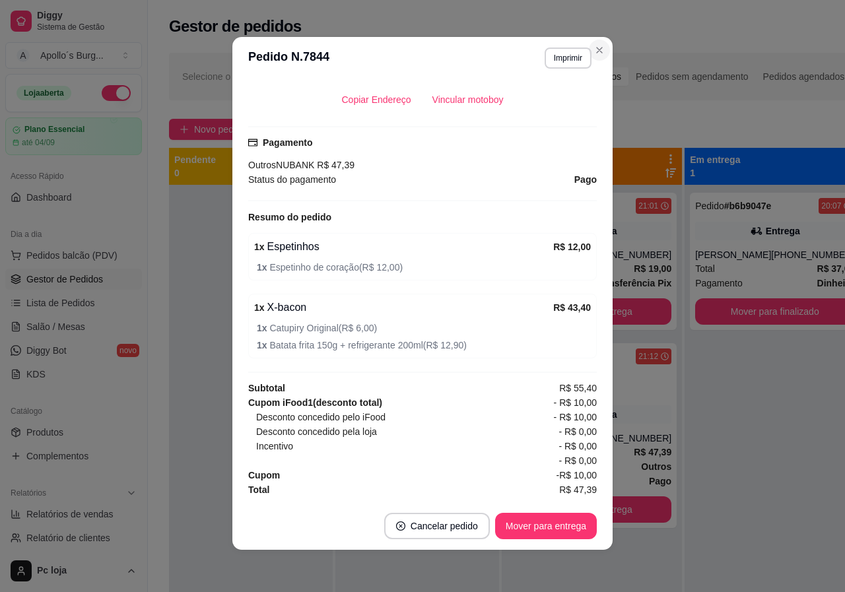
click at [592, 48] on div "Selecione o tipo dos pedidos Todos os pedidos Pedidos sem agendamento Pedidos a…" at bounding box center [518, 400] width 740 height 711
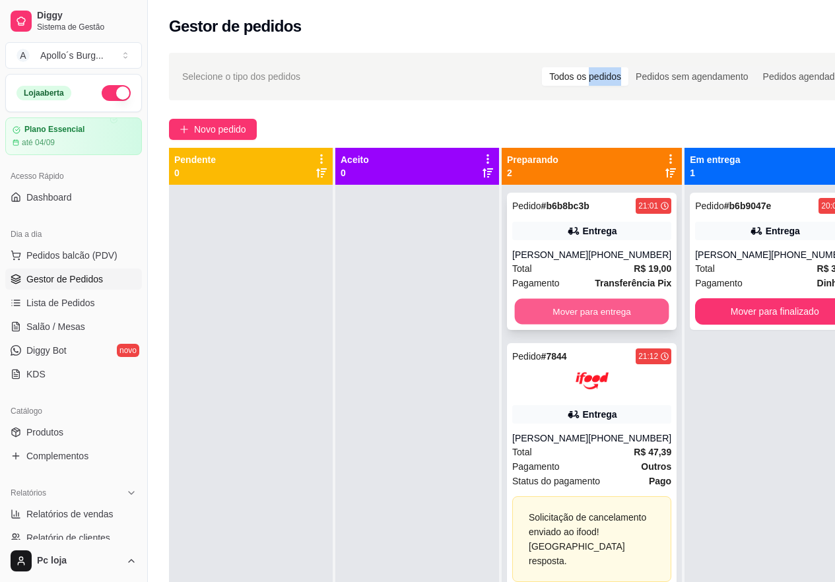
click at [628, 318] on button "Mover para entrega" at bounding box center [592, 312] width 155 height 26
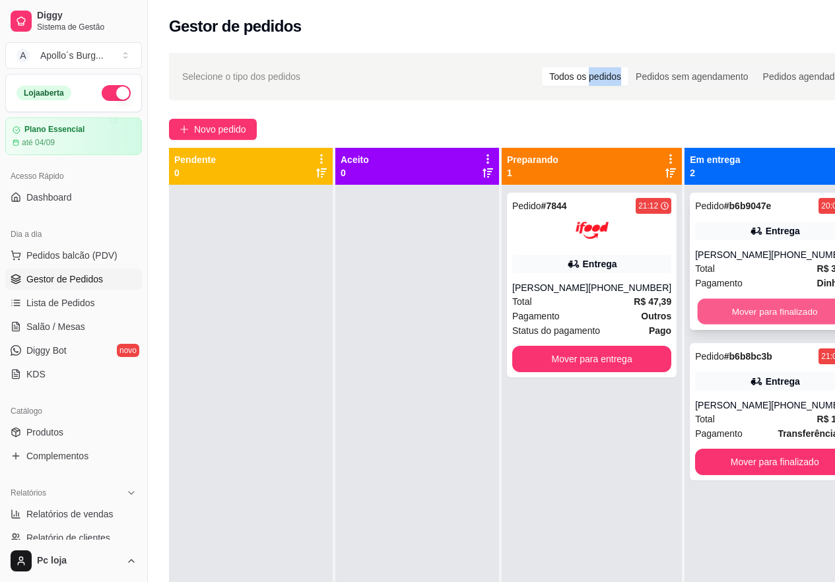
click at [767, 312] on button "Mover para finalizado" at bounding box center [775, 312] width 155 height 26
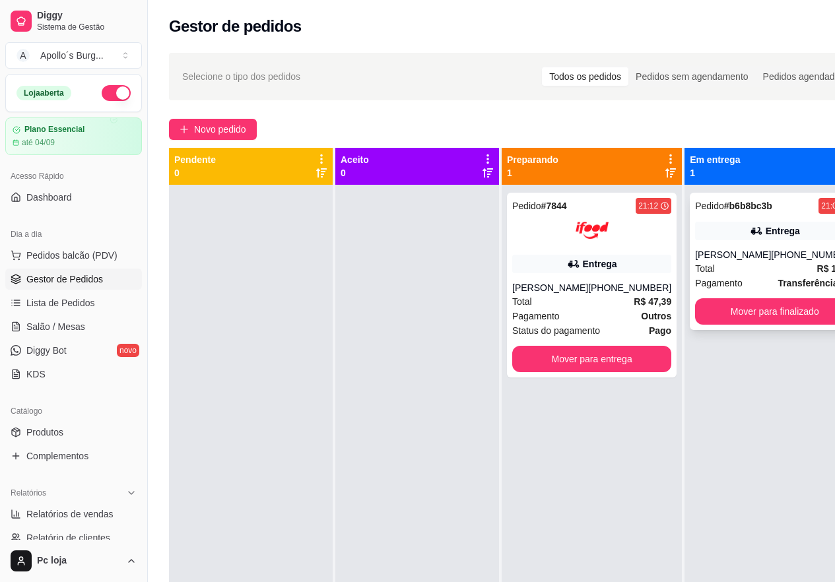
click at [760, 263] on div "Total R$ 19,00" at bounding box center [774, 268] width 159 height 15
click at [199, 123] on span "Novo pedido" at bounding box center [220, 129] width 52 height 15
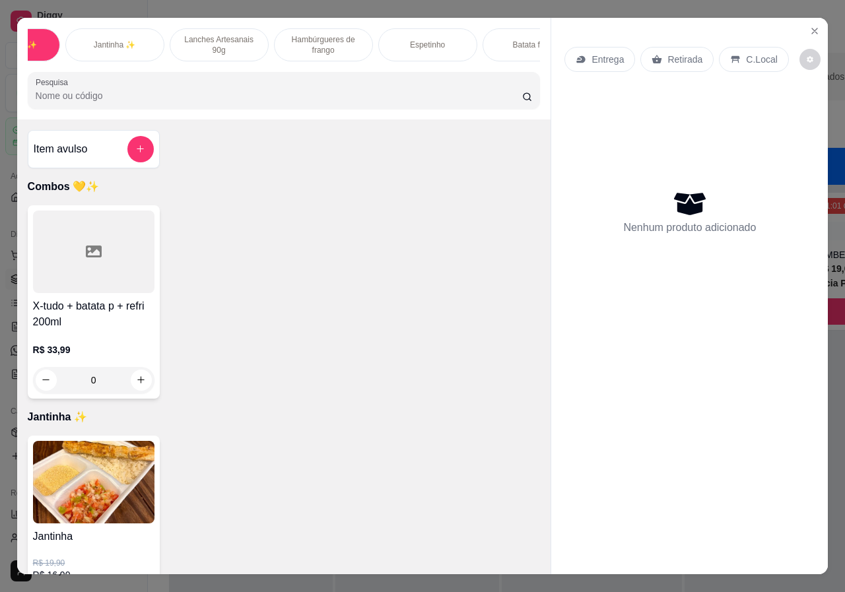
scroll to position [0, 81]
click at [209, 34] on p "Lanches Artesanais 90g" at bounding box center [204, 44] width 77 height 21
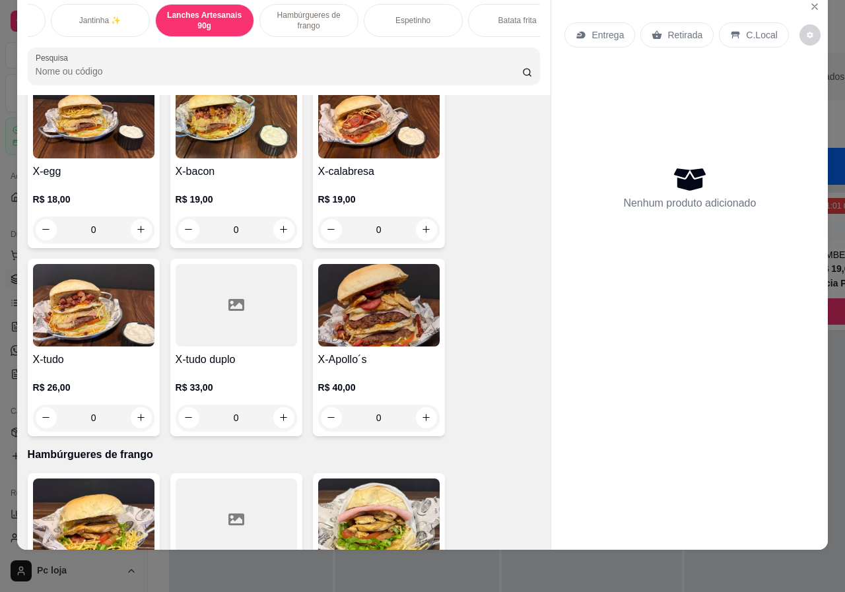
scroll to position [779, 0]
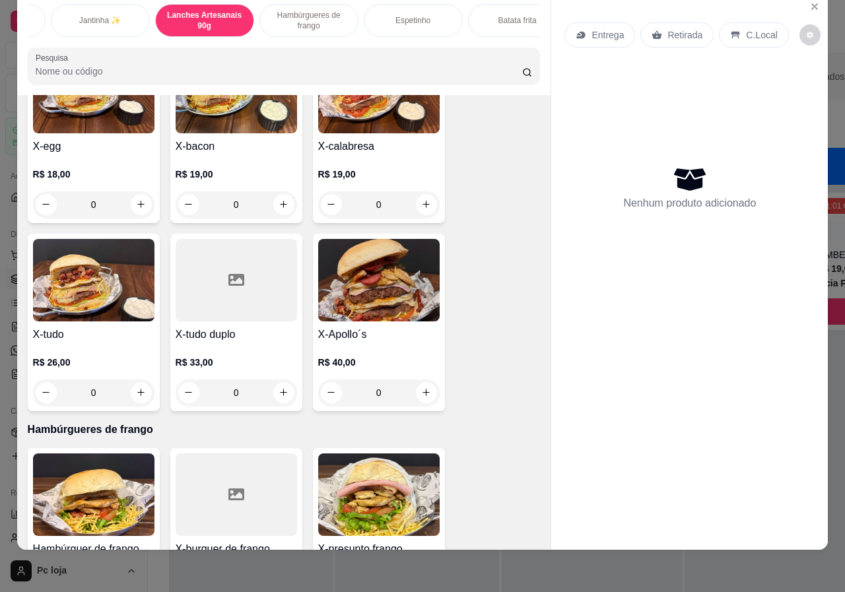
click at [240, 360] on p "R$ 33,00" at bounding box center [236, 362] width 121 height 13
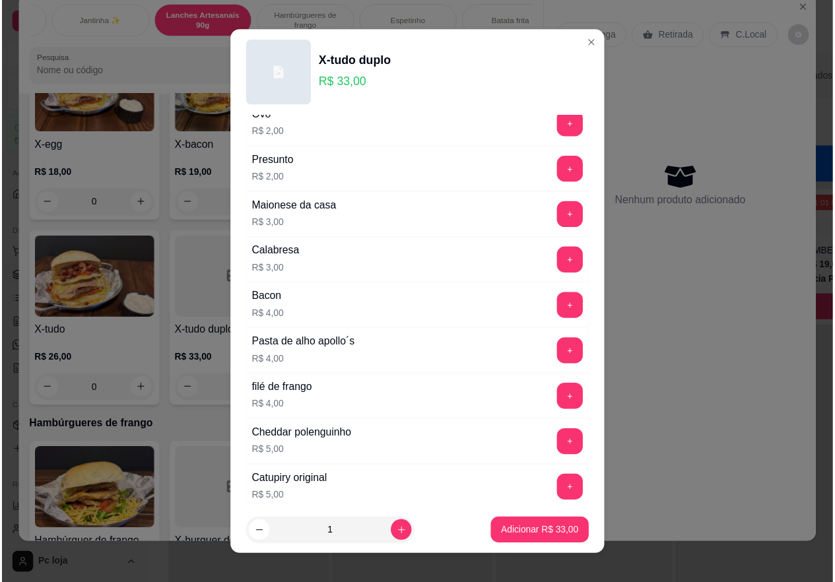
scroll to position [347, 0]
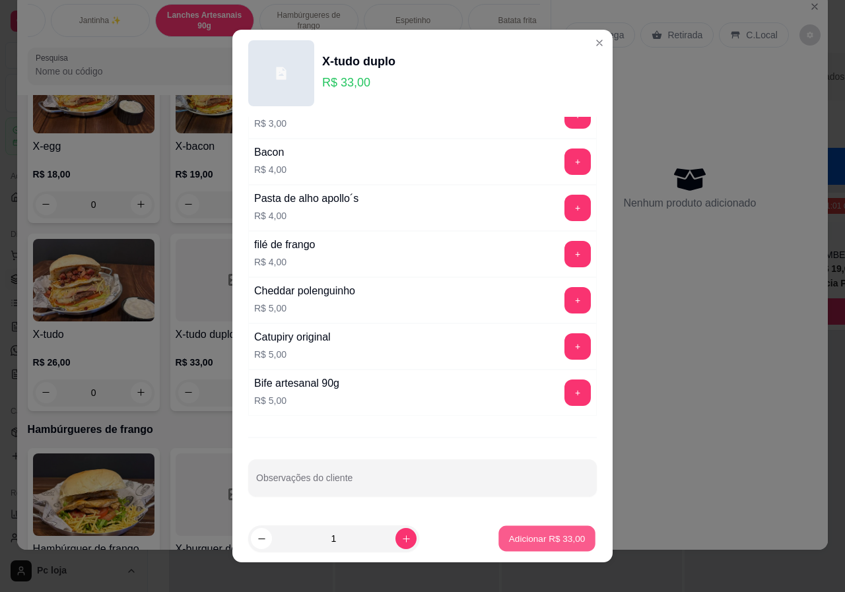
click at [534, 530] on button "Adicionar R$ 33,00" at bounding box center [547, 539] width 97 height 26
type input "1"
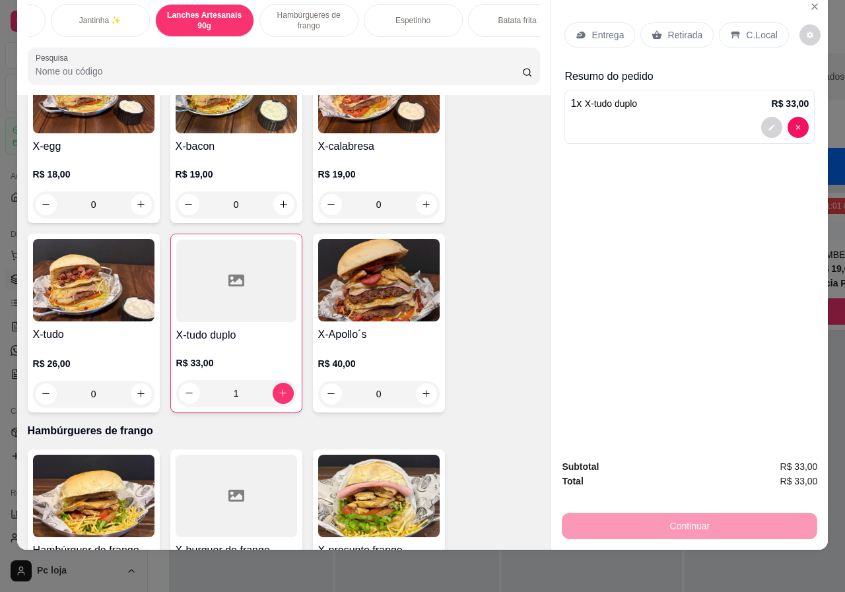
click at [687, 22] on div "Retirada" at bounding box center [676, 34] width 73 height 25
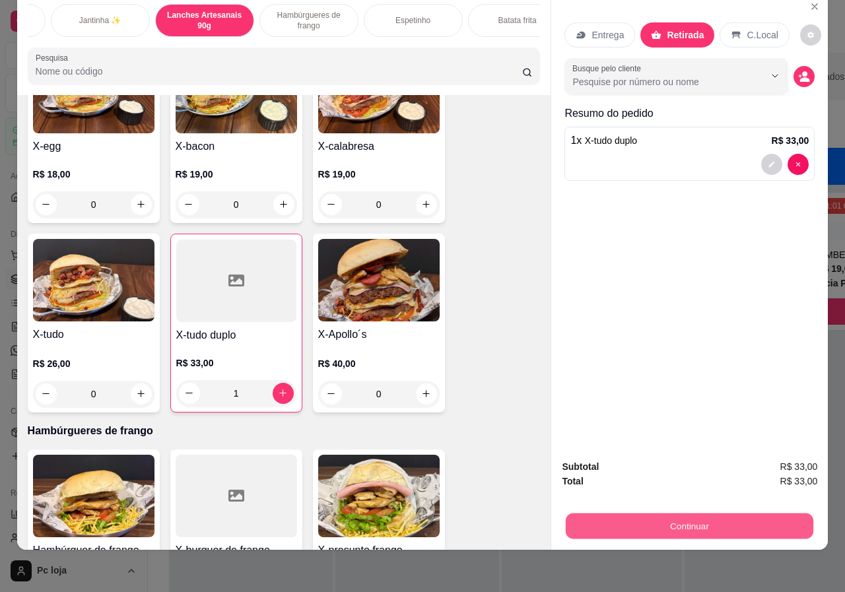
click at [636, 514] on button "Continuar" at bounding box center [690, 527] width 248 height 26
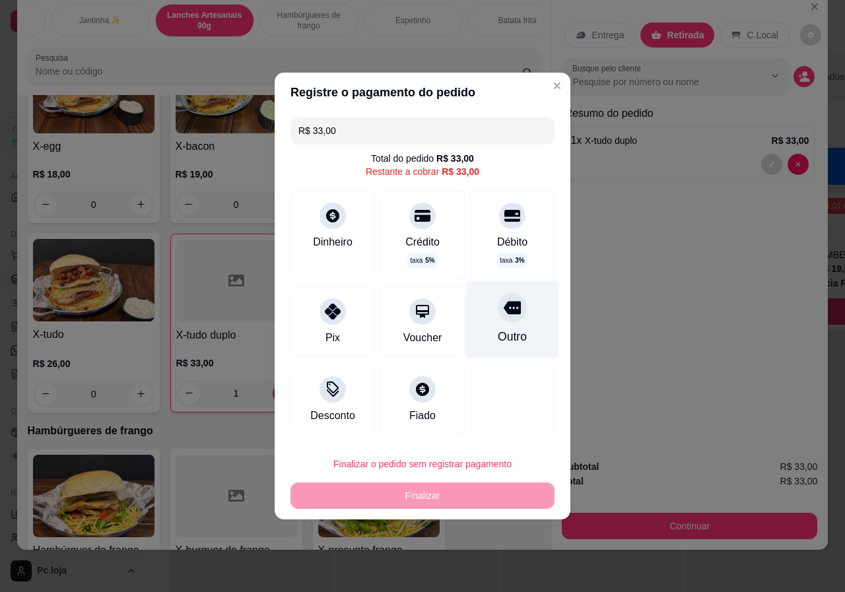
click at [509, 337] on div "Outro" at bounding box center [512, 336] width 29 height 17
type input "R$ 0,00"
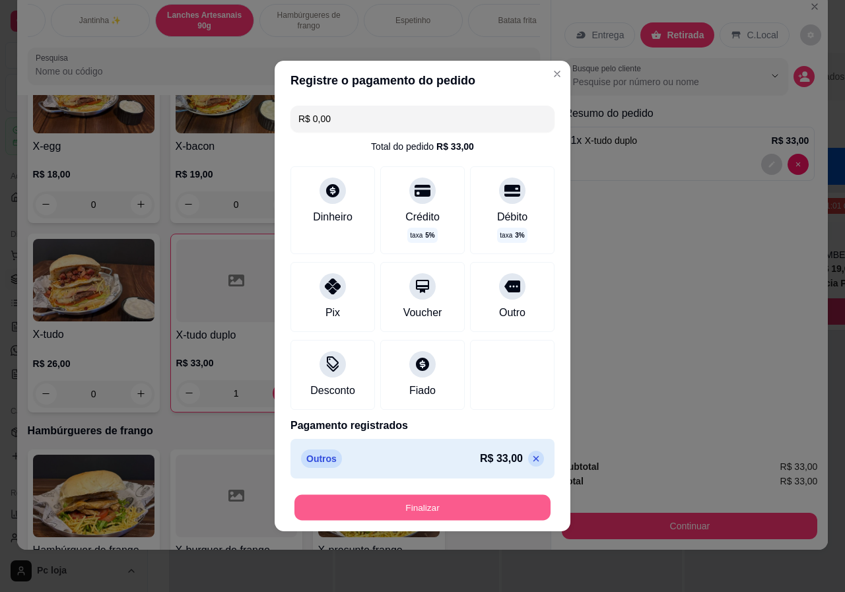
click at [410, 503] on button "Finalizar" at bounding box center [422, 508] width 256 height 26
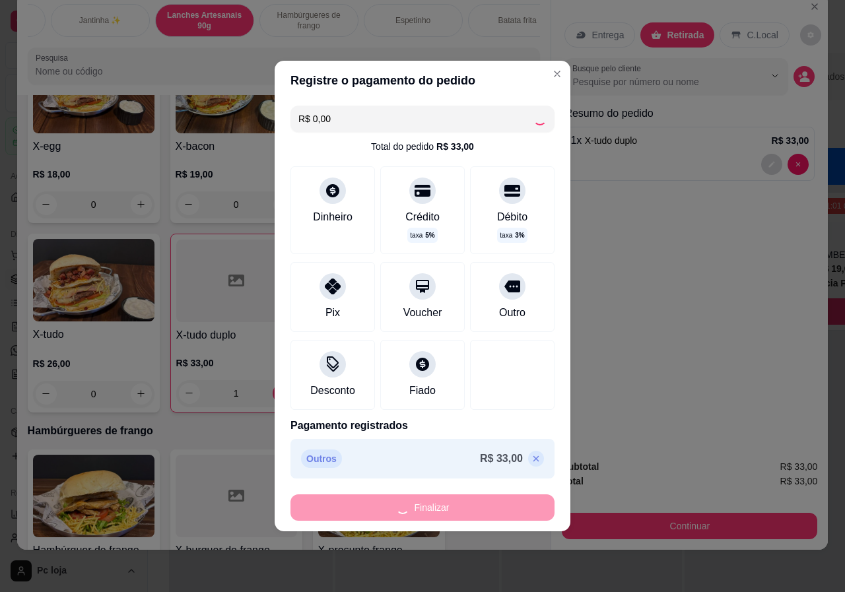
type input "0"
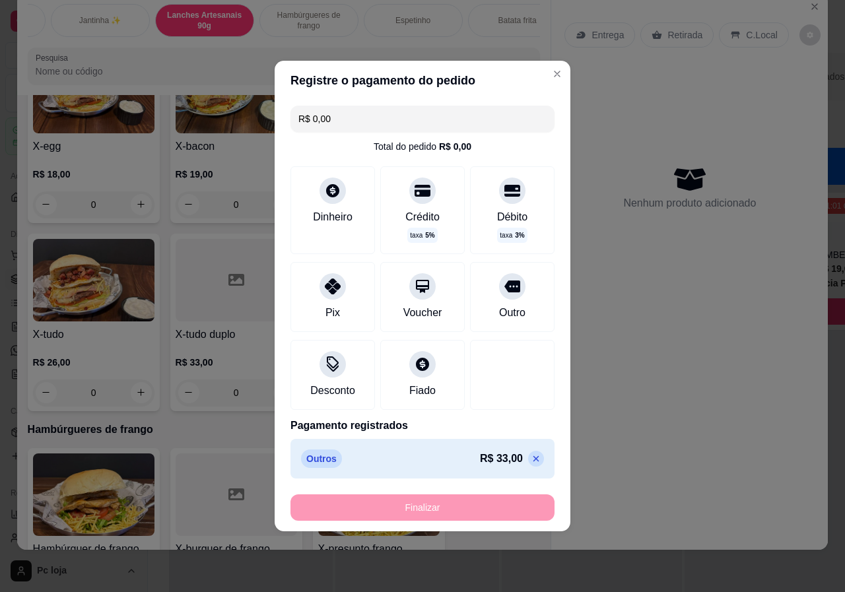
type input "-R$ 33,00"
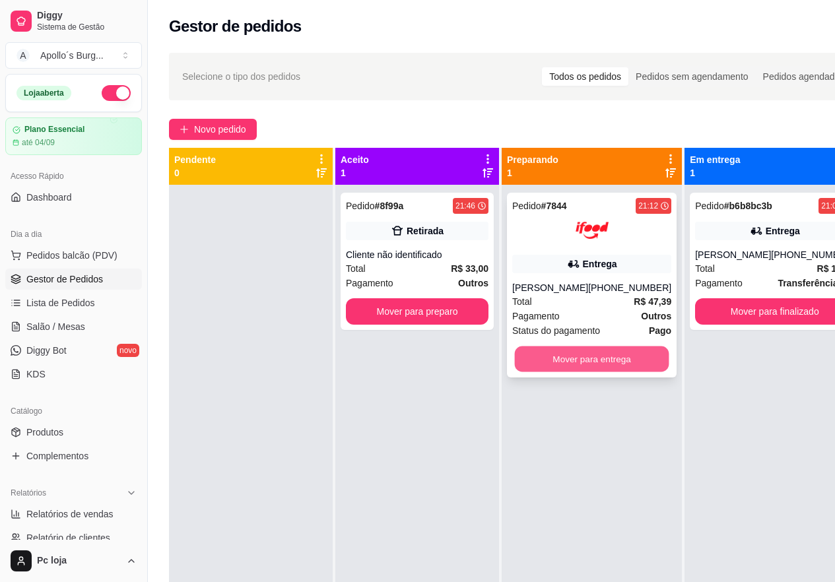
click at [576, 360] on button "Mover para entrega" at bounding box center [592, 360] width 155 height 26
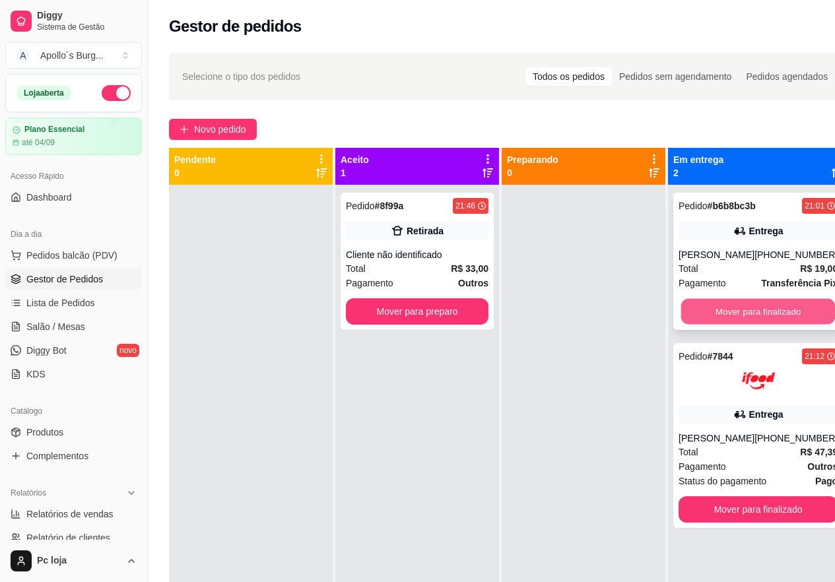
click at [751, 306] on button "Mover para finalizado" at bounding box center [758, 312] width 155 height 26
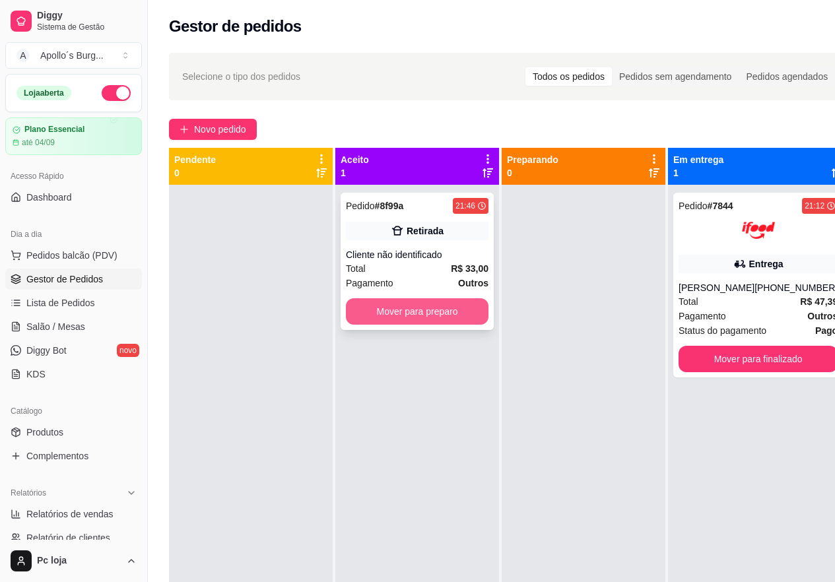
click at [463, 314] on button "Mover para preparo" at bounding box center [417, 311] width 143 height 26
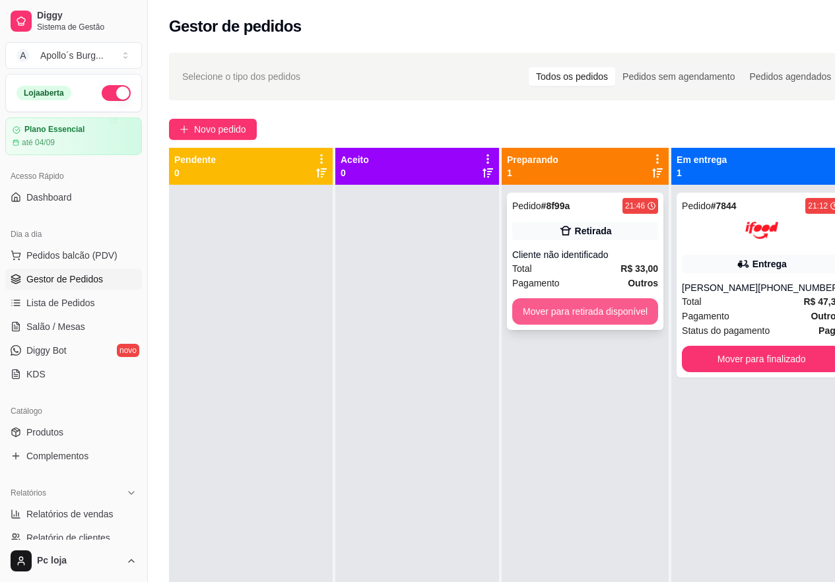
click at [602, 310] on button "Mover para retirada disponível" at bounding box center [585, 311] width 146 height 26
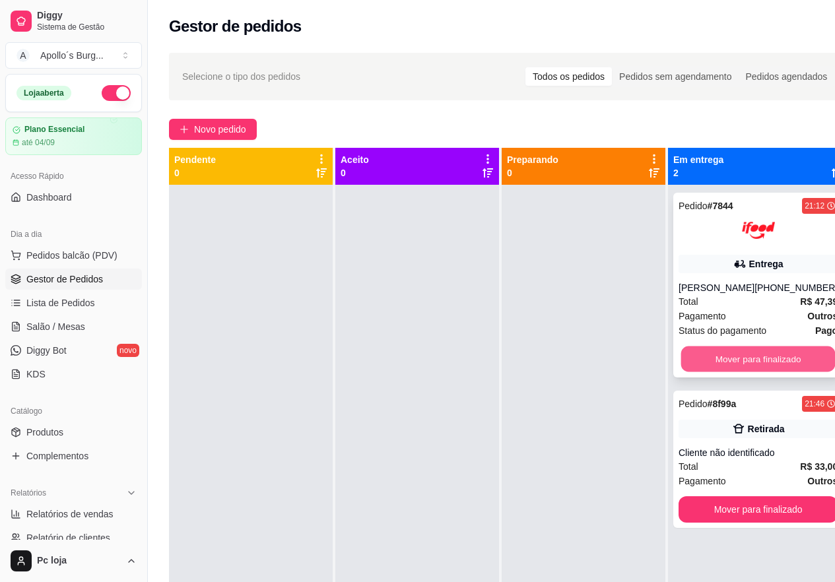
click at [789, 353] on button "Mover para finalizado" at bounding box center [758, 360] width 155 height 26
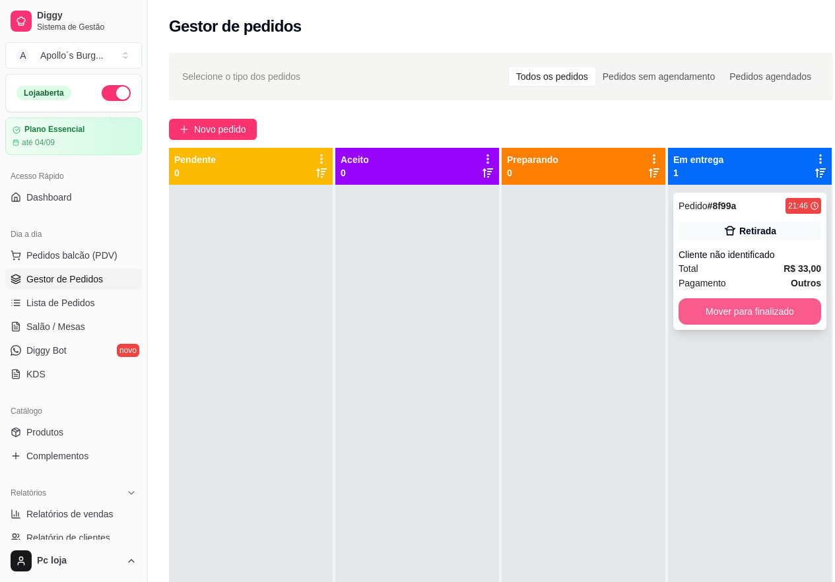
click at [776, 314] on button "Mover para finalizado" at bounding box center [750, 311] width 143 height 26
